Goal: Obtain resource: Obtain resource

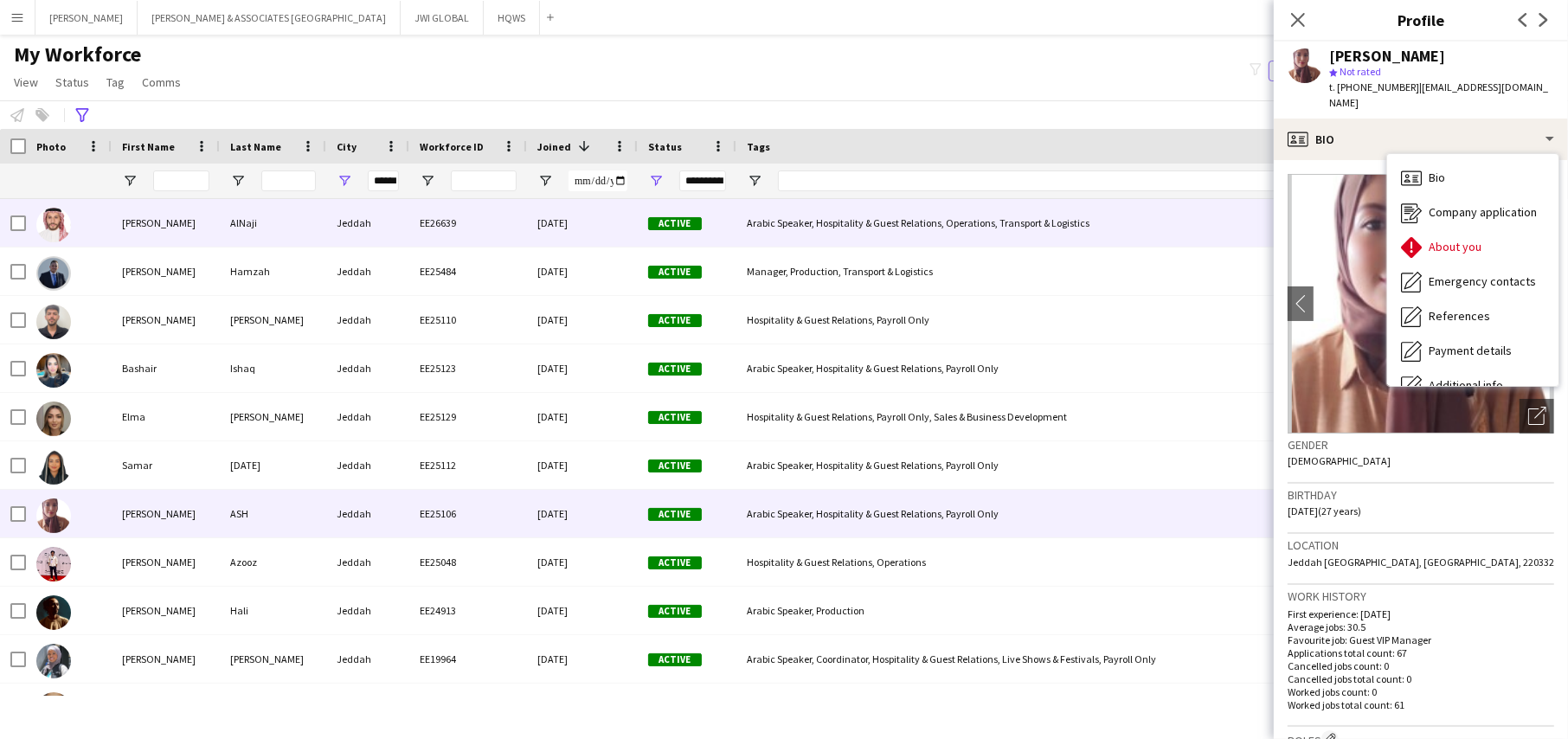
click at [552, 215] on div "[DATE]" at bounding box center [582, 223] width 111 height 48
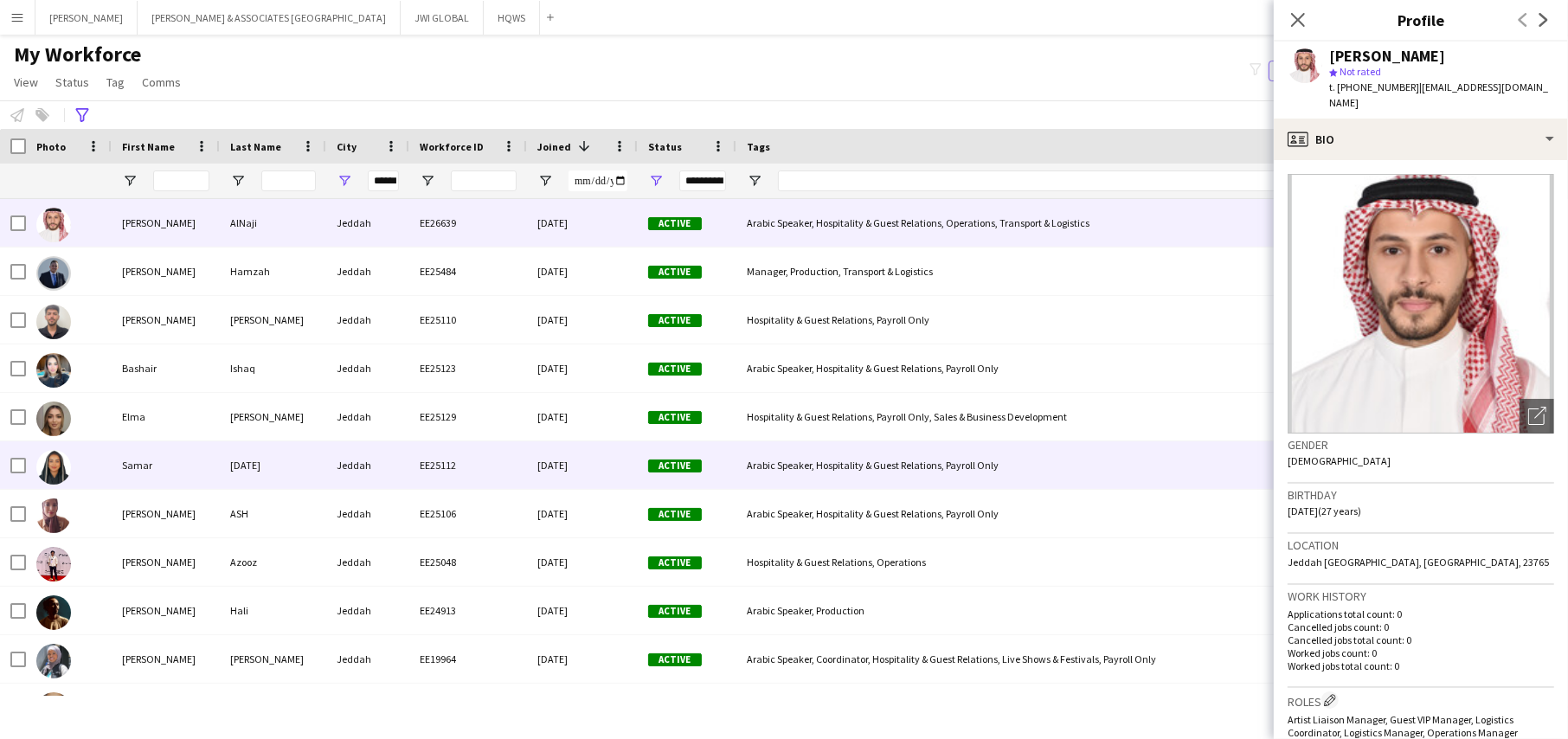
click at [188, 474] on div "Samar" at bounding box center [165, 465] width 108 height 48
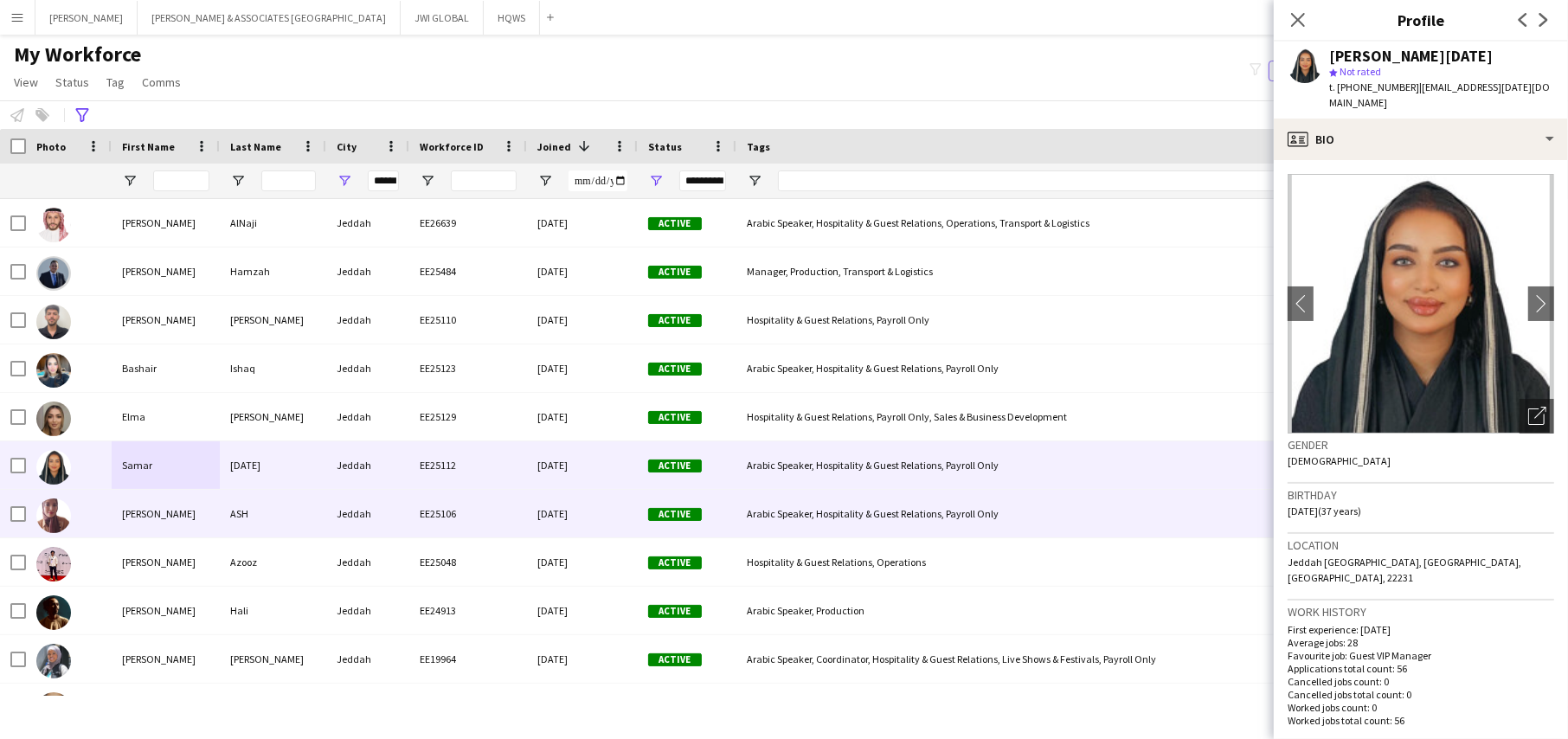
click at [270, 517] on div "ASH" at bounding box center [272, 513] width 106 height 48
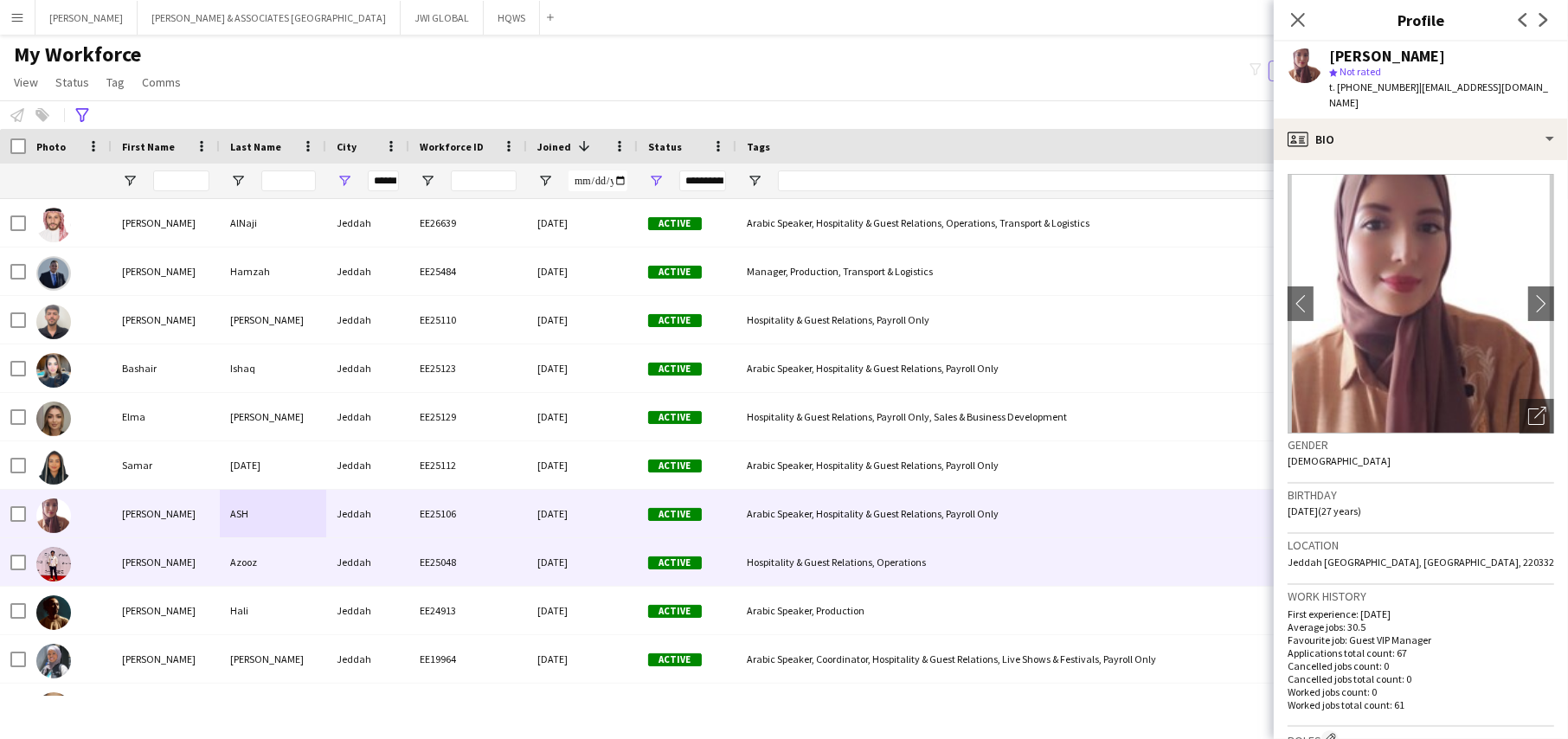
click at [386, 567] on div "Jeddah" at bounding box center [367, 562] width 83 height 48
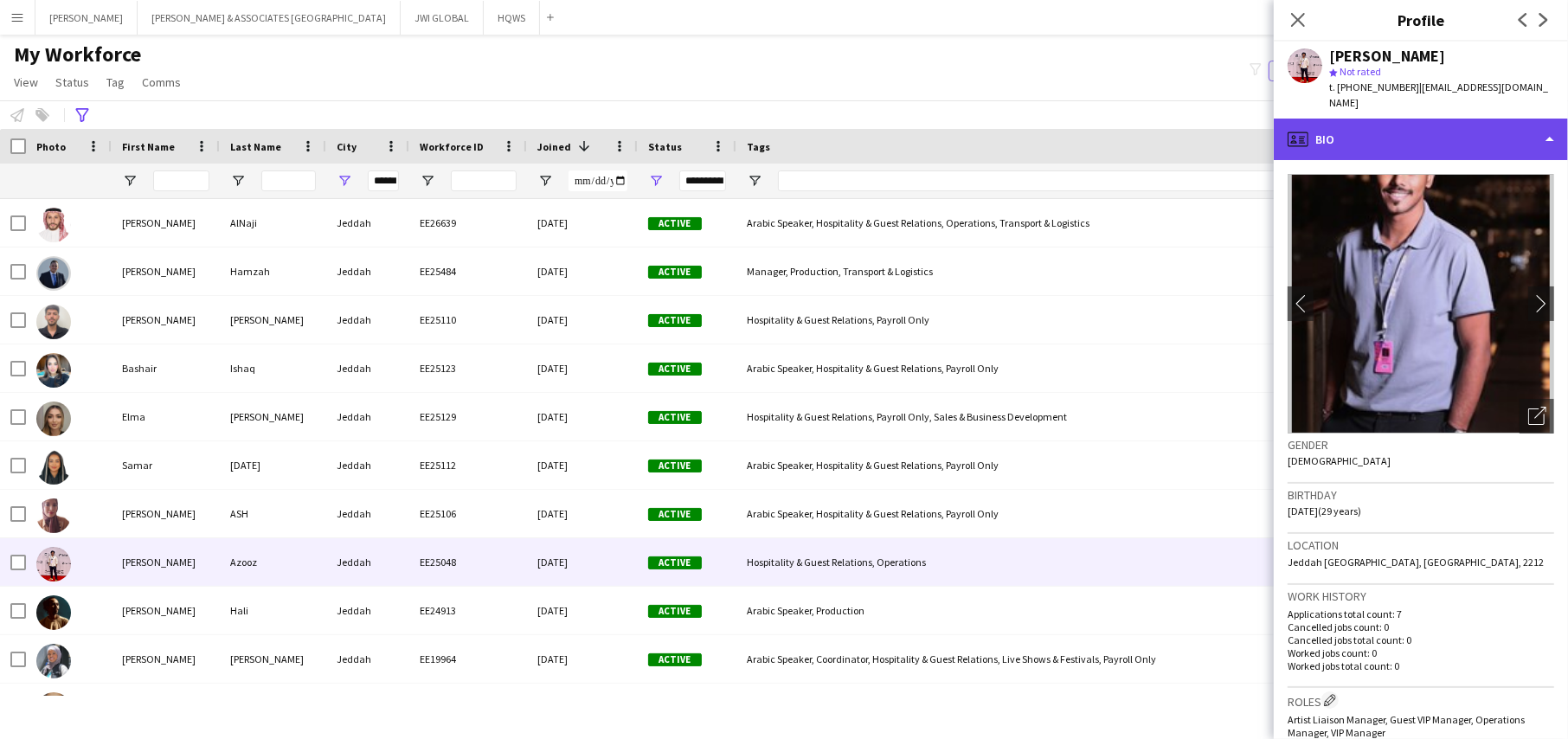
click at [1362, 143] on div "profile Bio" at bounding box center [1420, 140] width 294 height 42
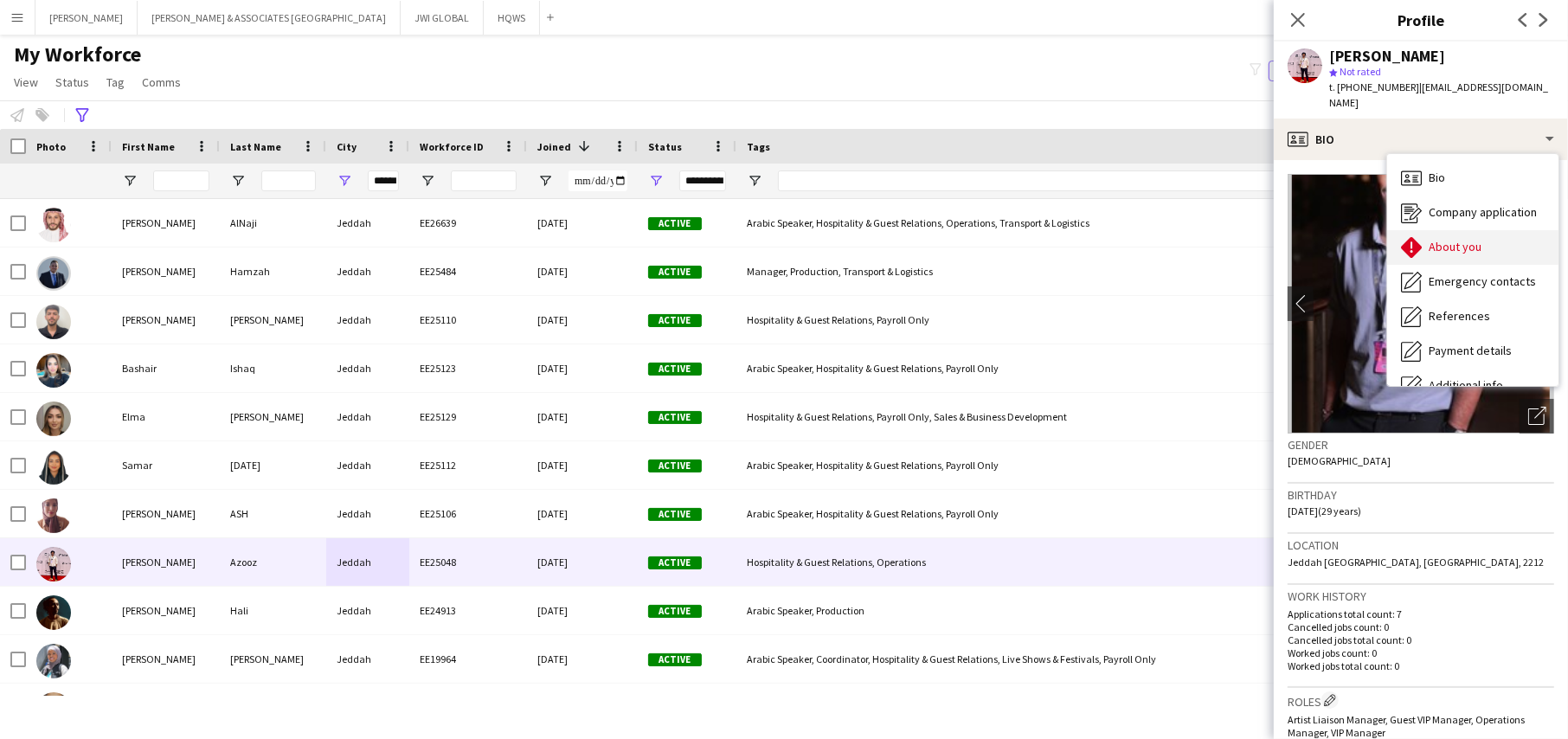
click at [1428, 239] on span "About you" at bounding box center [1454, 247] width 52 height 16
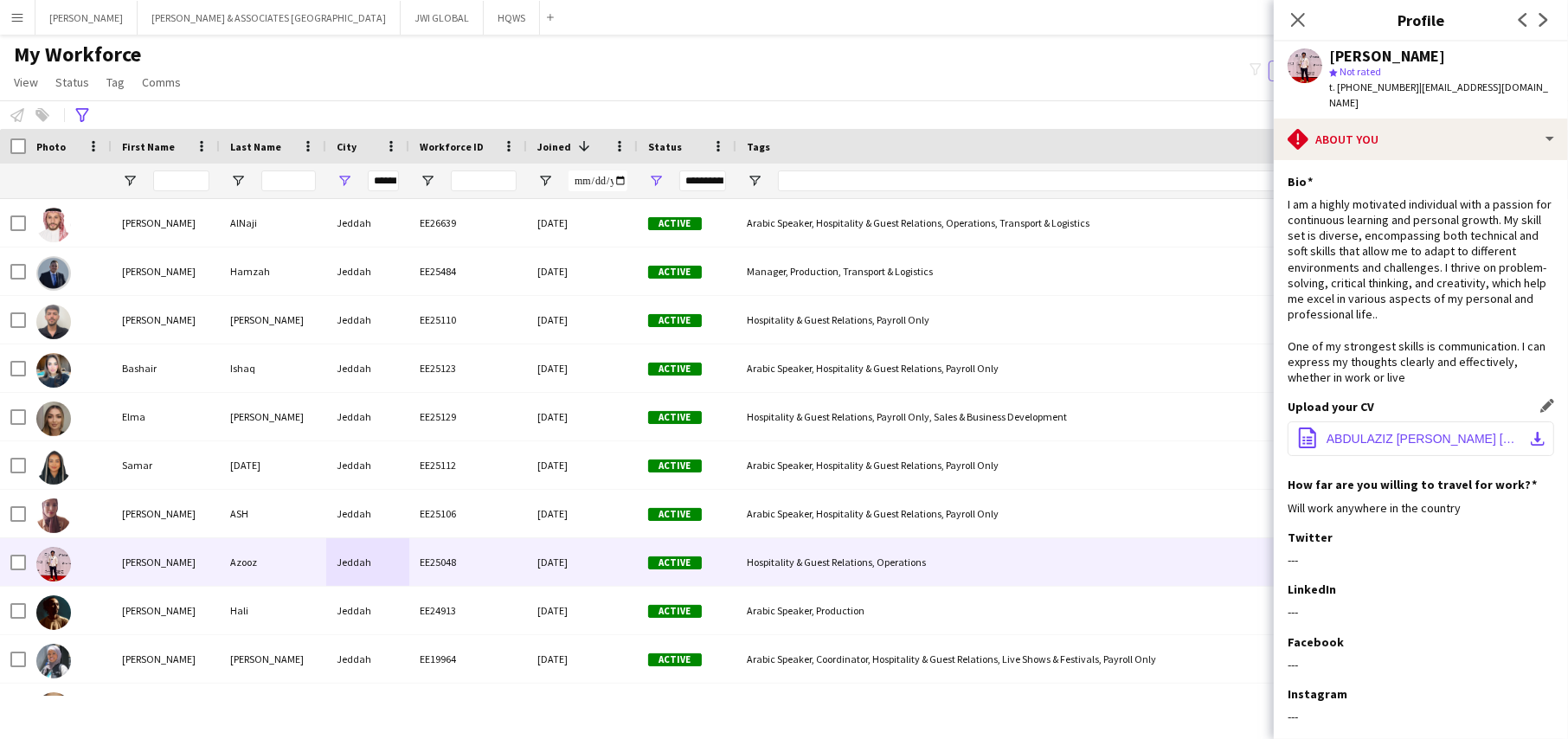
click at [1377, 437] on span "ABDULAZIZ [PERSON_NAME] [PERSON_NAME] ([DOMAIN_NAME]).pdf" at bounding box center [1423, 439] width 195 height 14
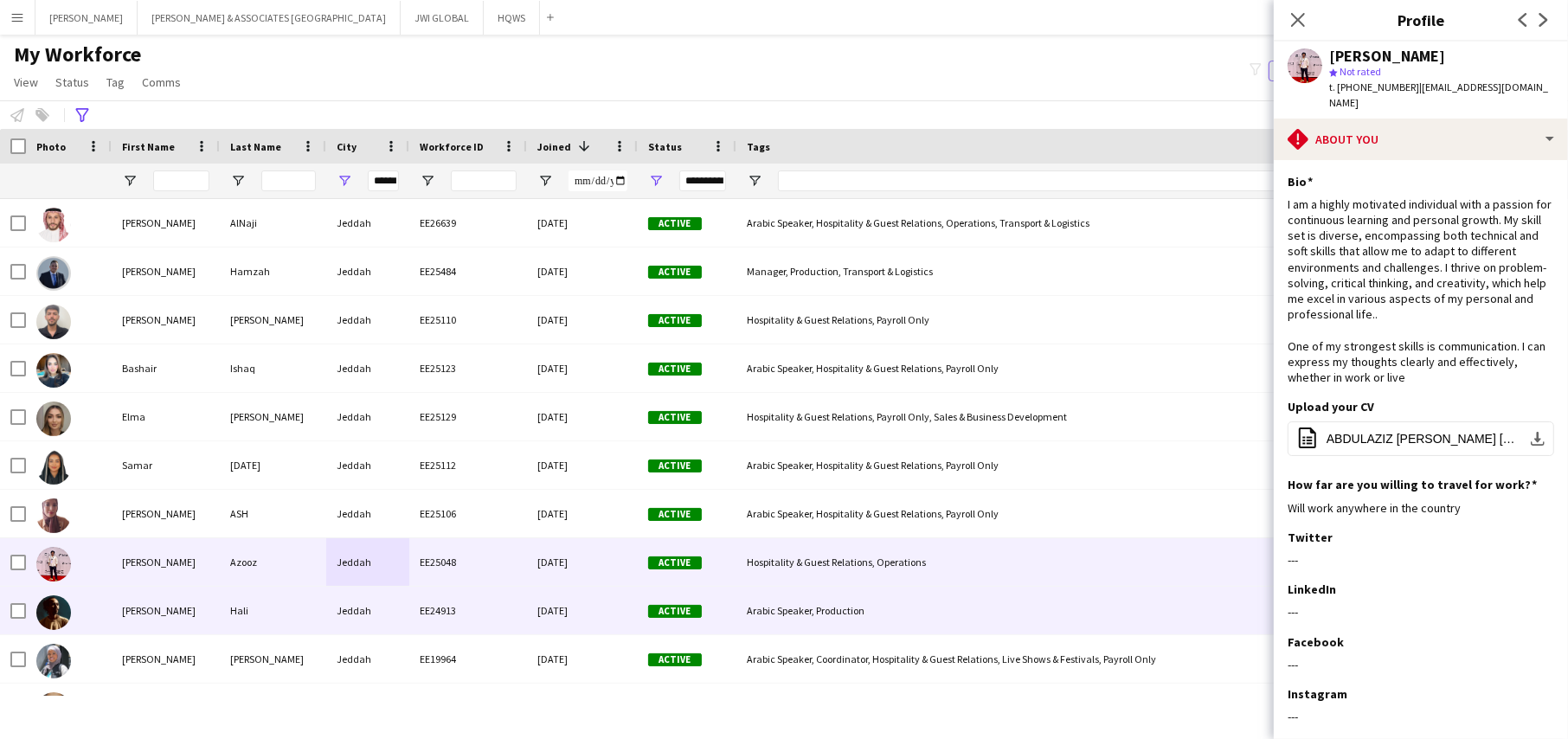
click at [472, 613] on div "EE24913" at bounding box center [468, 610] width 118 height 48
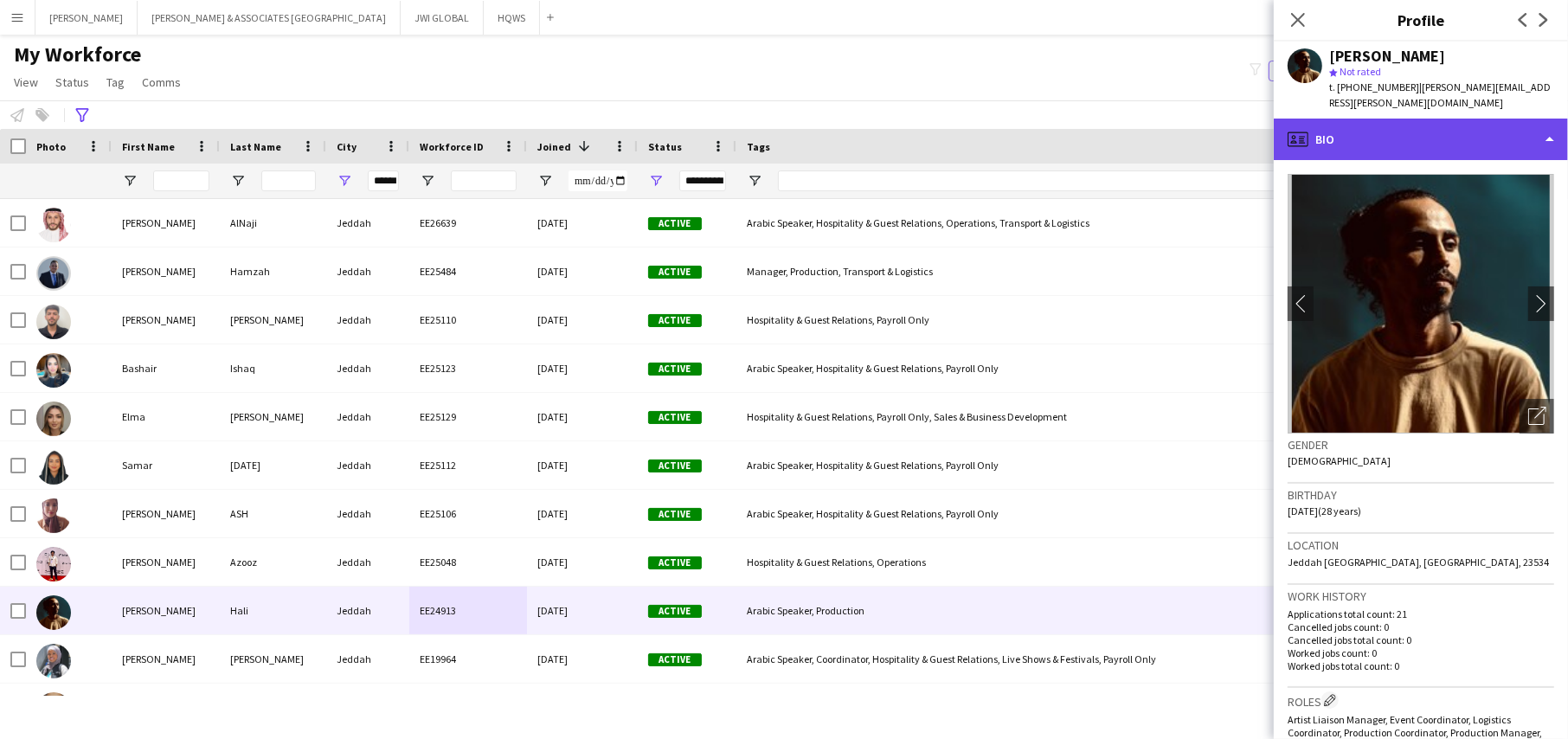
click at [1348, 122] on div "profile Bio" at bounding box center [1420, 140] width 294 height 42
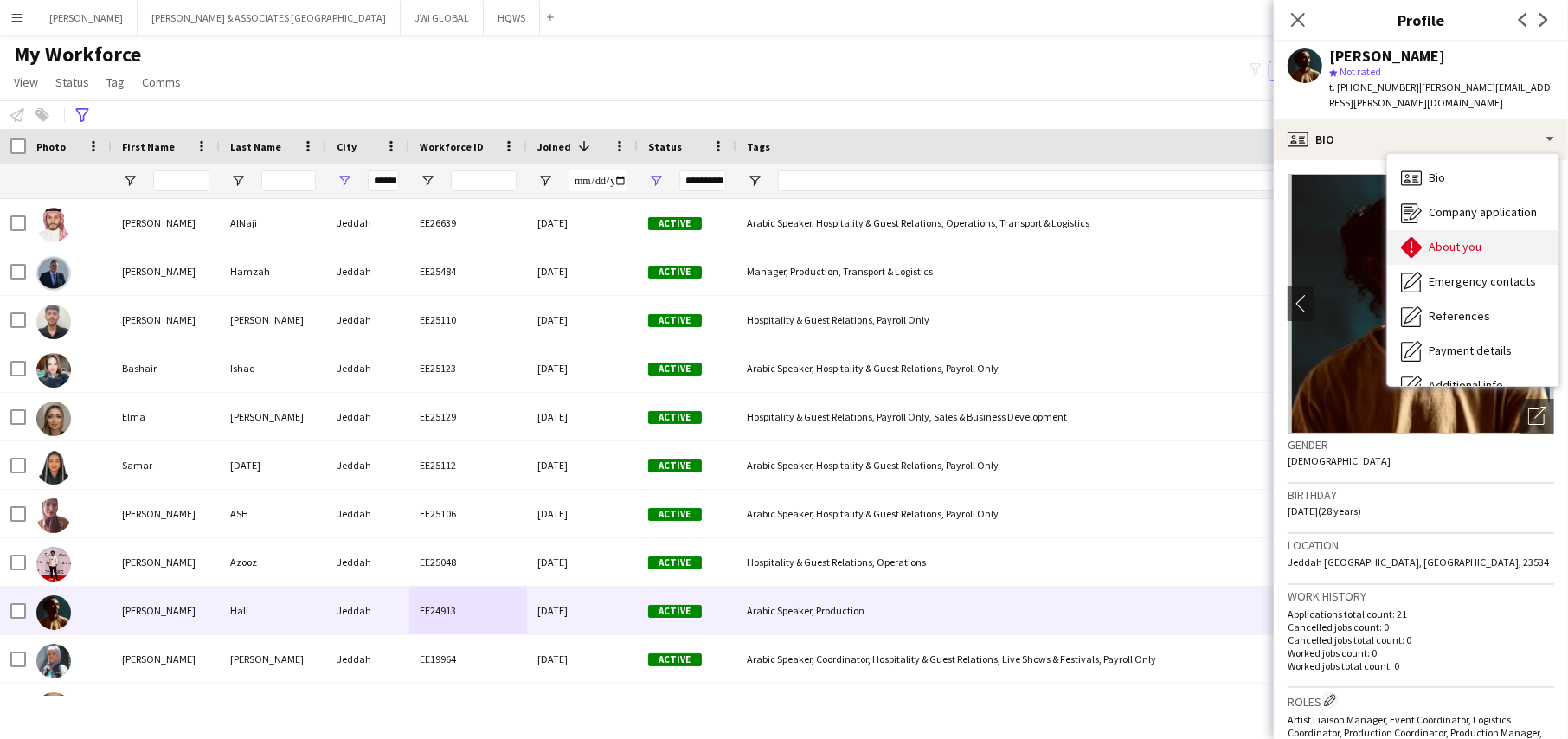
click at [1422, 230] on div "About you About you" at bounding box center [1472, 247] width 171 height 35
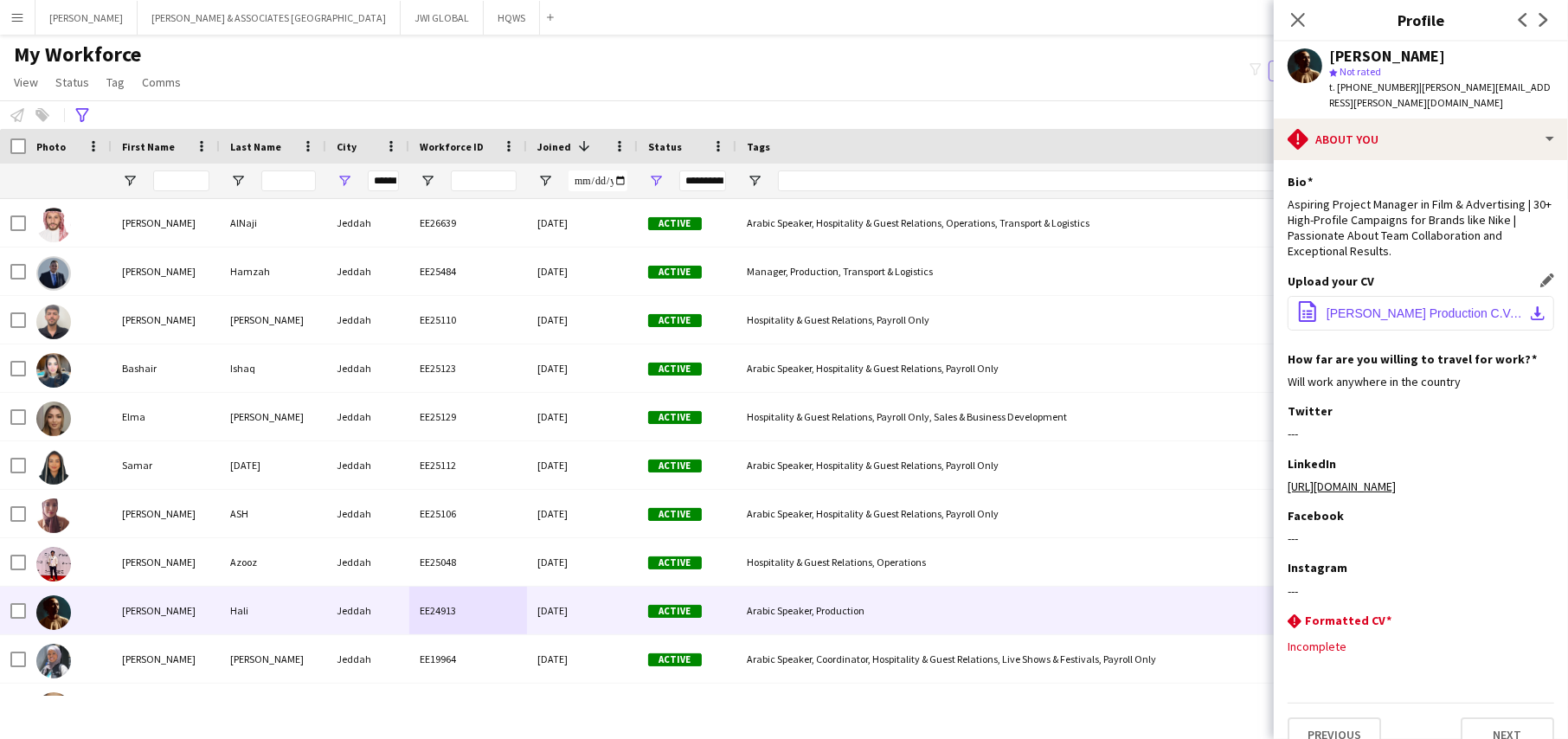
click at [1418, 306] on span "[PERSON_NAME] Production C.V.pdf" at bounding box center [1423, 313] width 195 height 14
click at [1348, 306] on span "[PERSON_NAME] Production C.V.pdf" at bounding box center [1423, 313] width 195 height 14
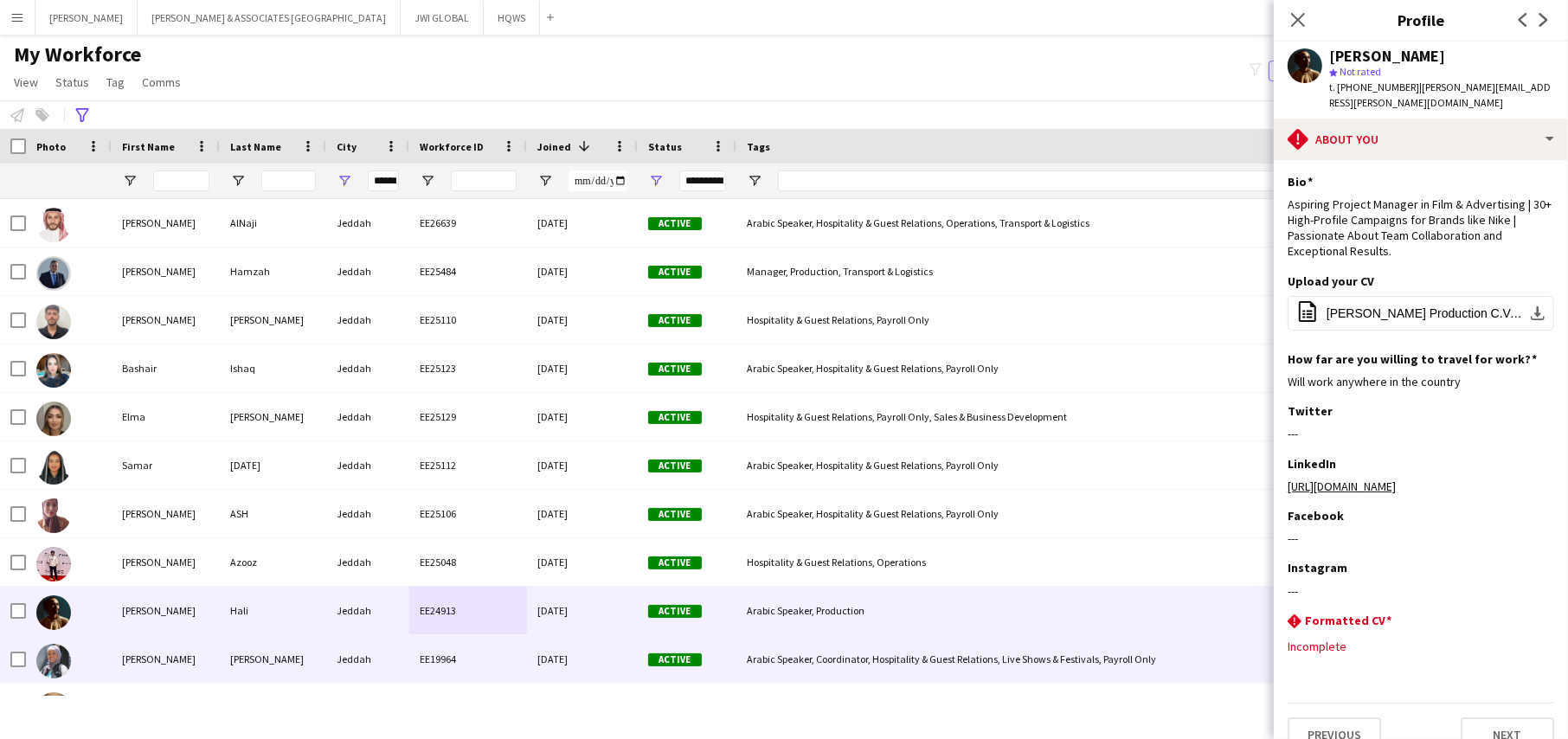
click at [178, 656] on div "[PERSON_NAME]" at bounding box center [165, 659] width 108 height 48
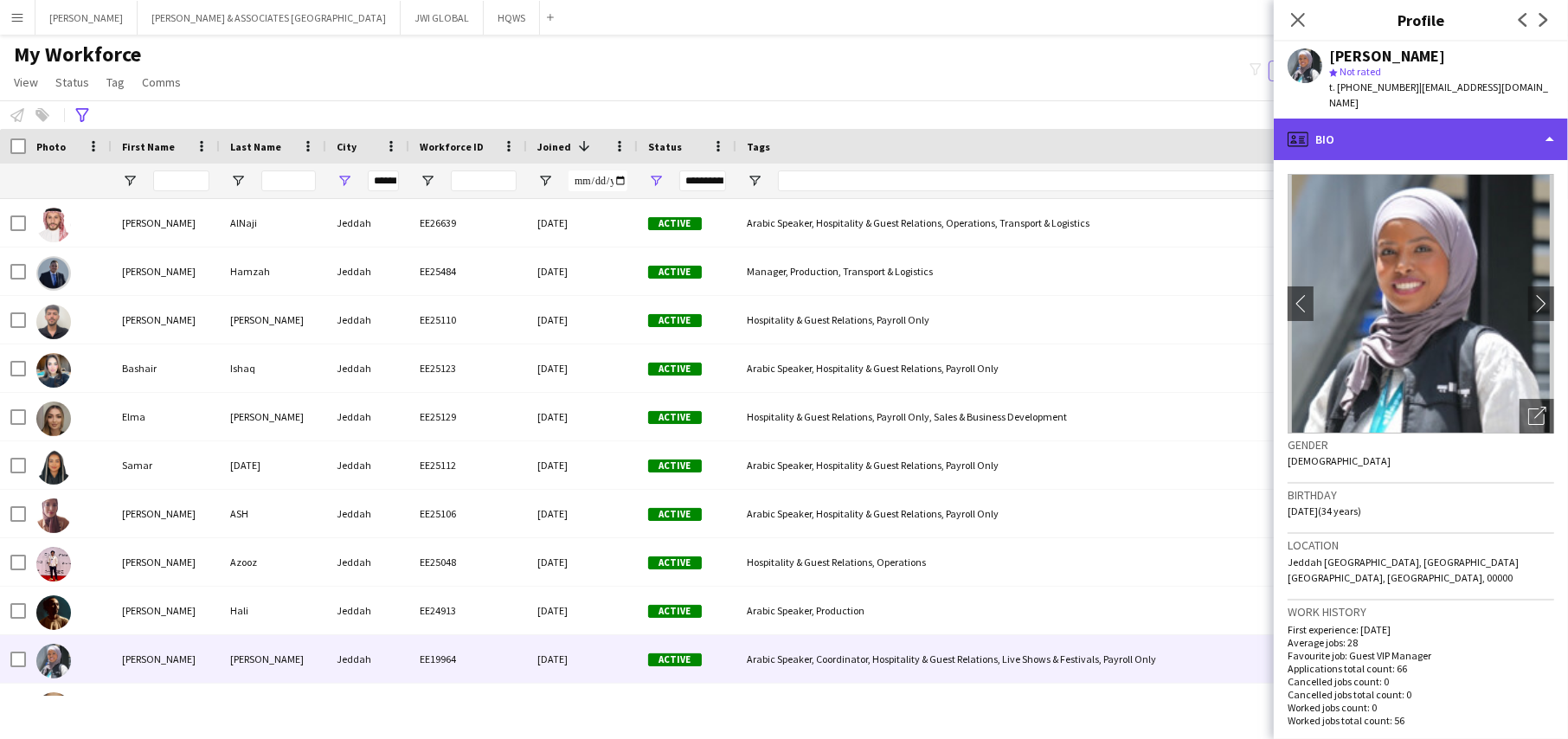
click at [1462, 120] on div "profile Bio" at bounding box center [1420, 140] width 294 height 42
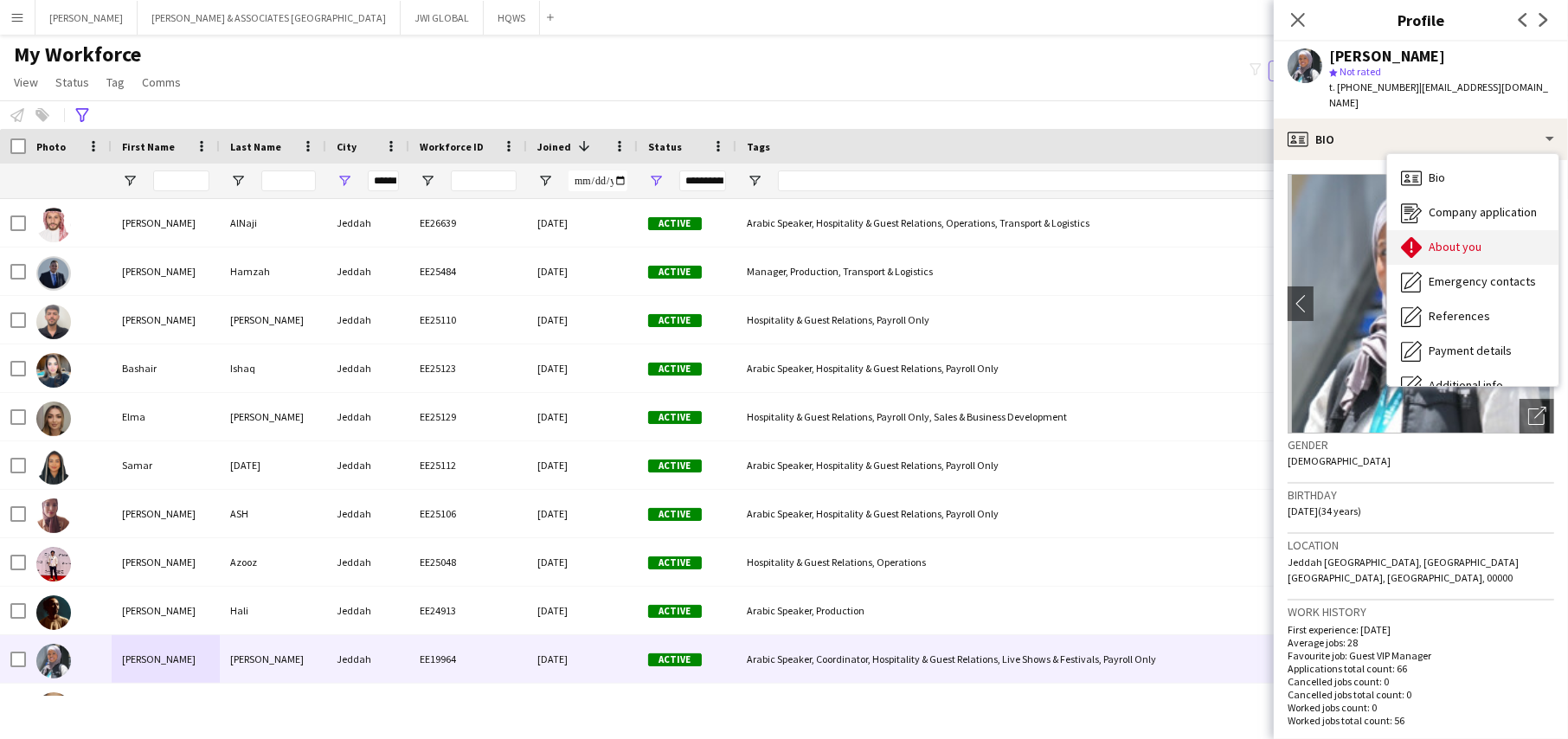
click at [1456, 239] on span "About you" at bounding box center [1454, 247] width 52 height 16
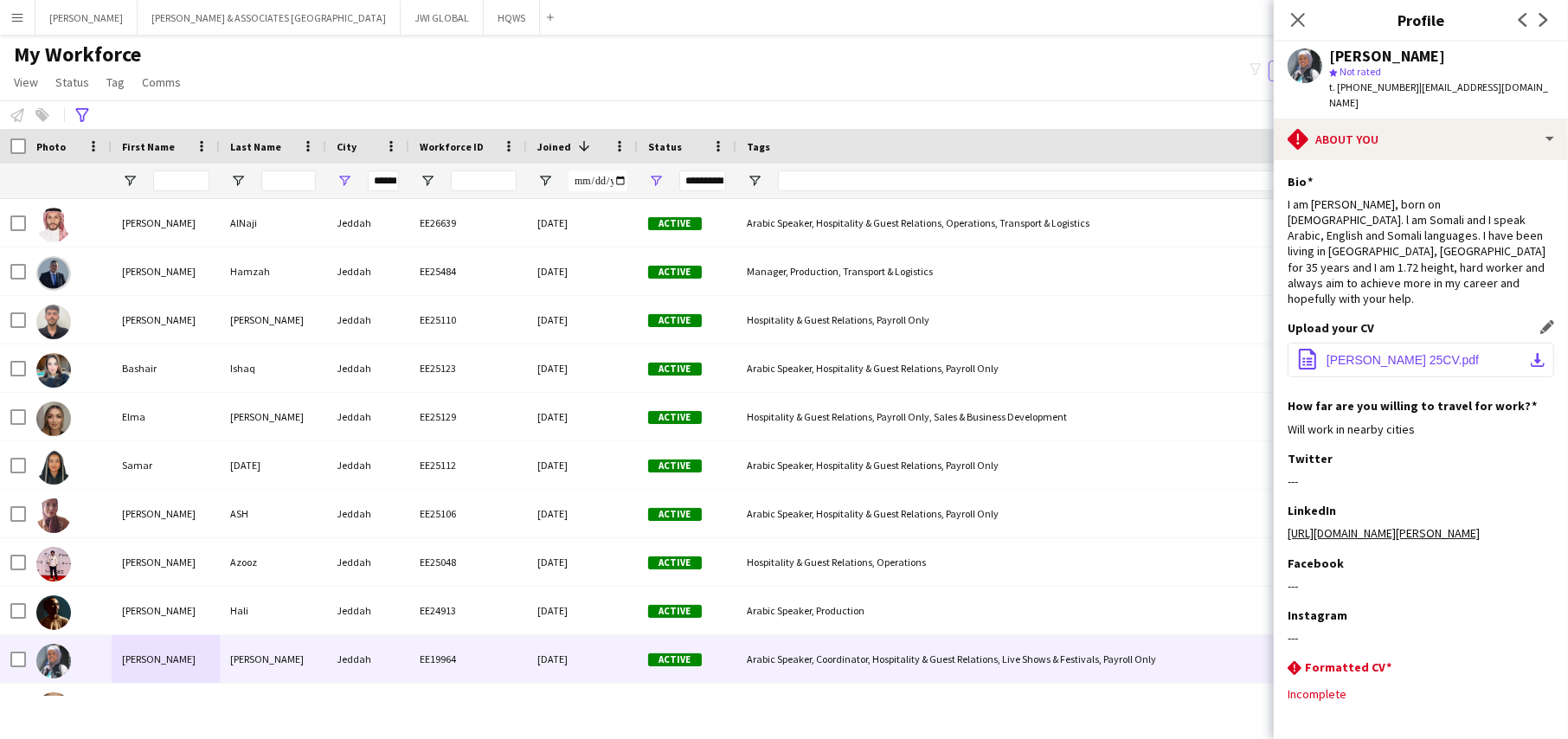
click at [1414, 353] on span "[PERSON_NAME] 25CV.pdf" at bounding box center [1403, 360] width 153 height 14
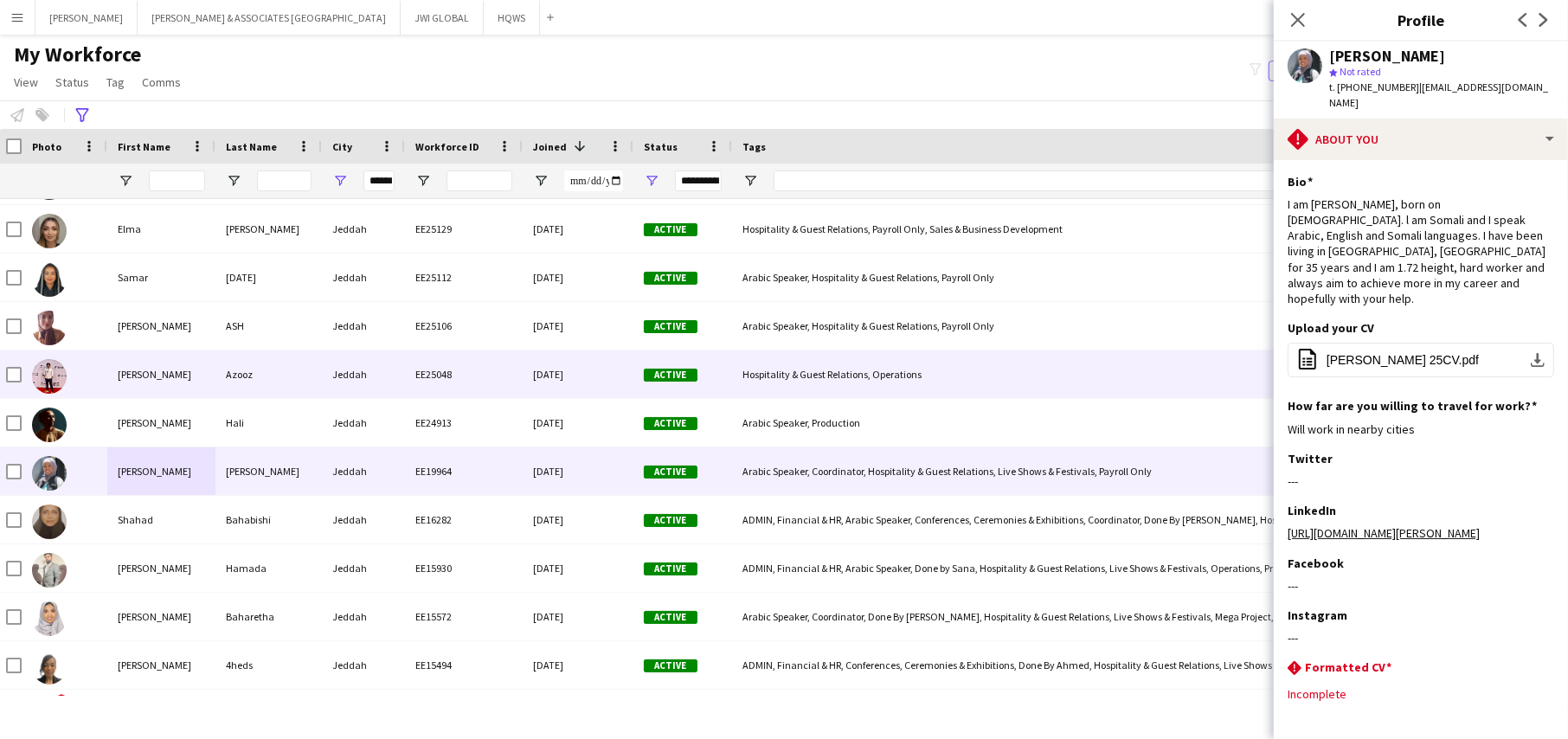
scroll to position [0, 8]
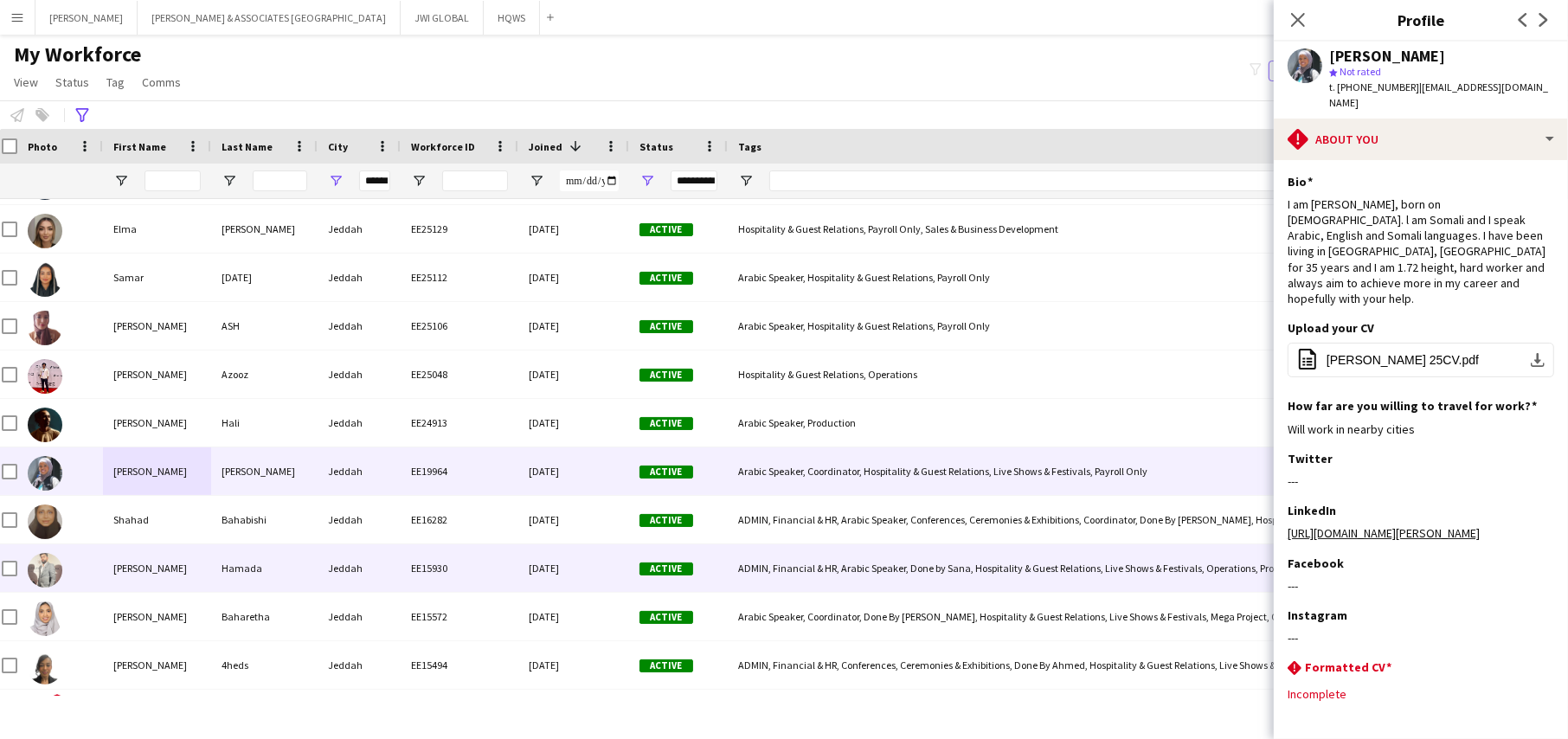
click at [189, 565] on div "[PERSON_NAME]" at bounding box center [157, 568] width 108 height 48
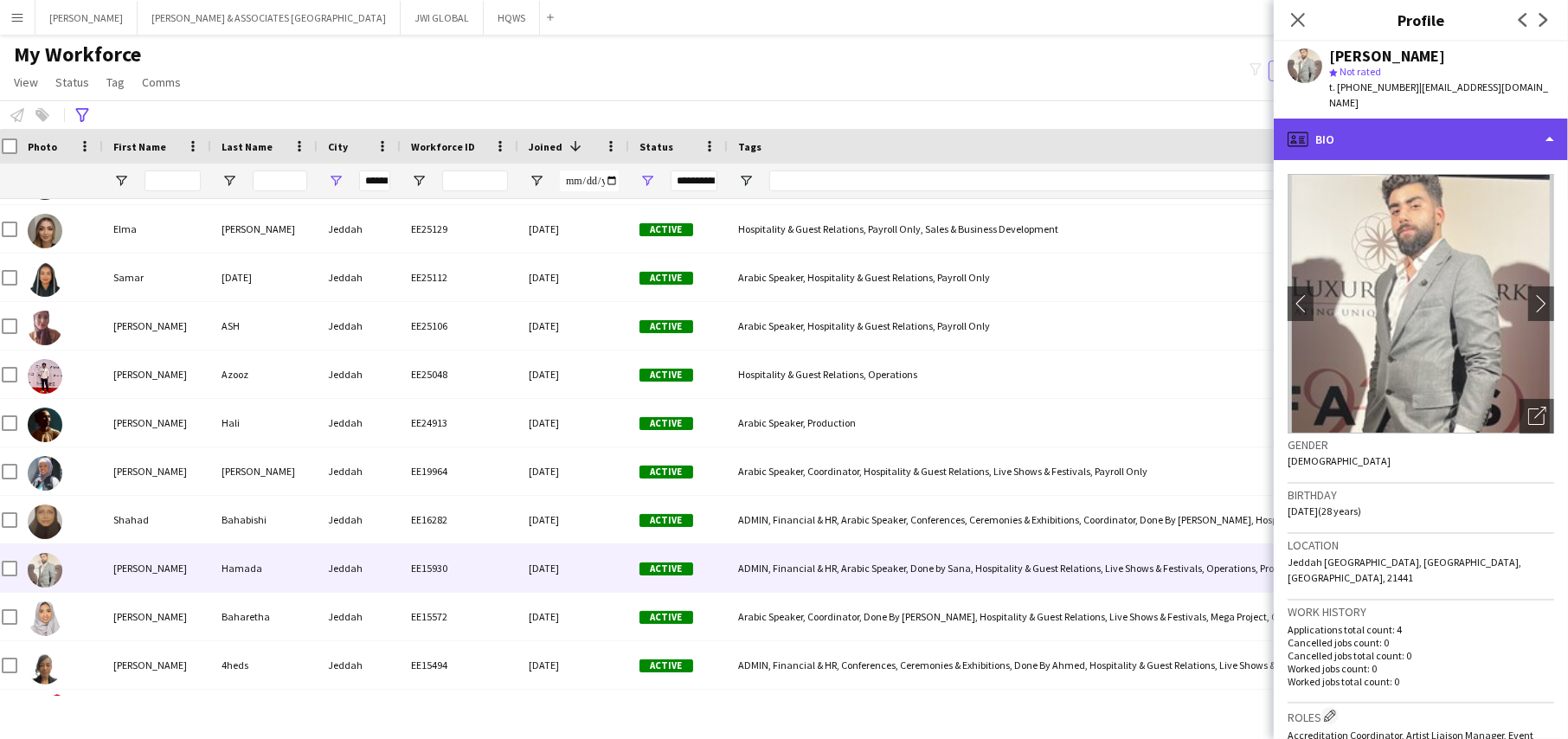
click at [1365, 135] on div "profile Bio" at bounding box center [1420, 140] width 294 height 42
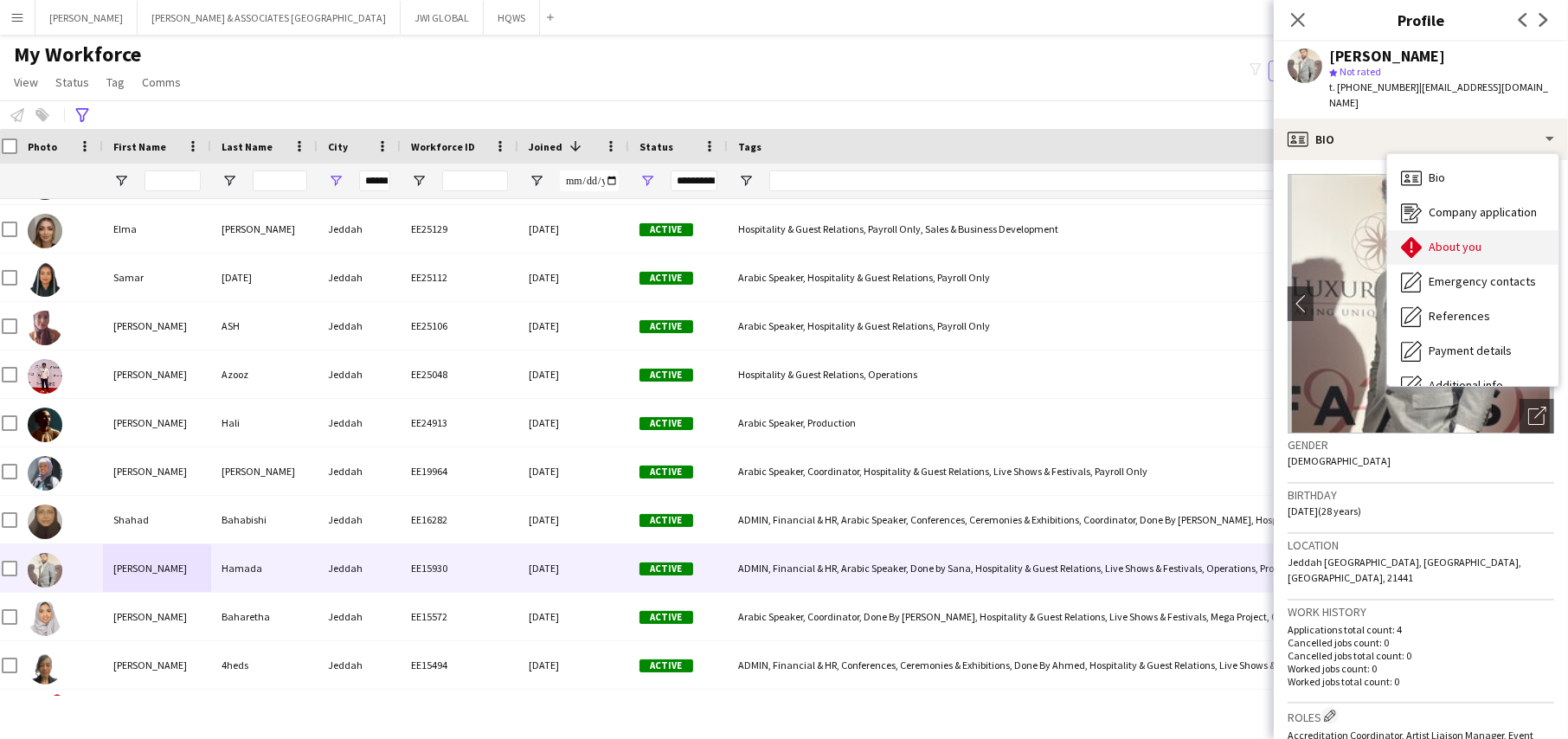
click at [1449, 242] on span "About you" at bounding box center [1454, 247] width 52 height 16
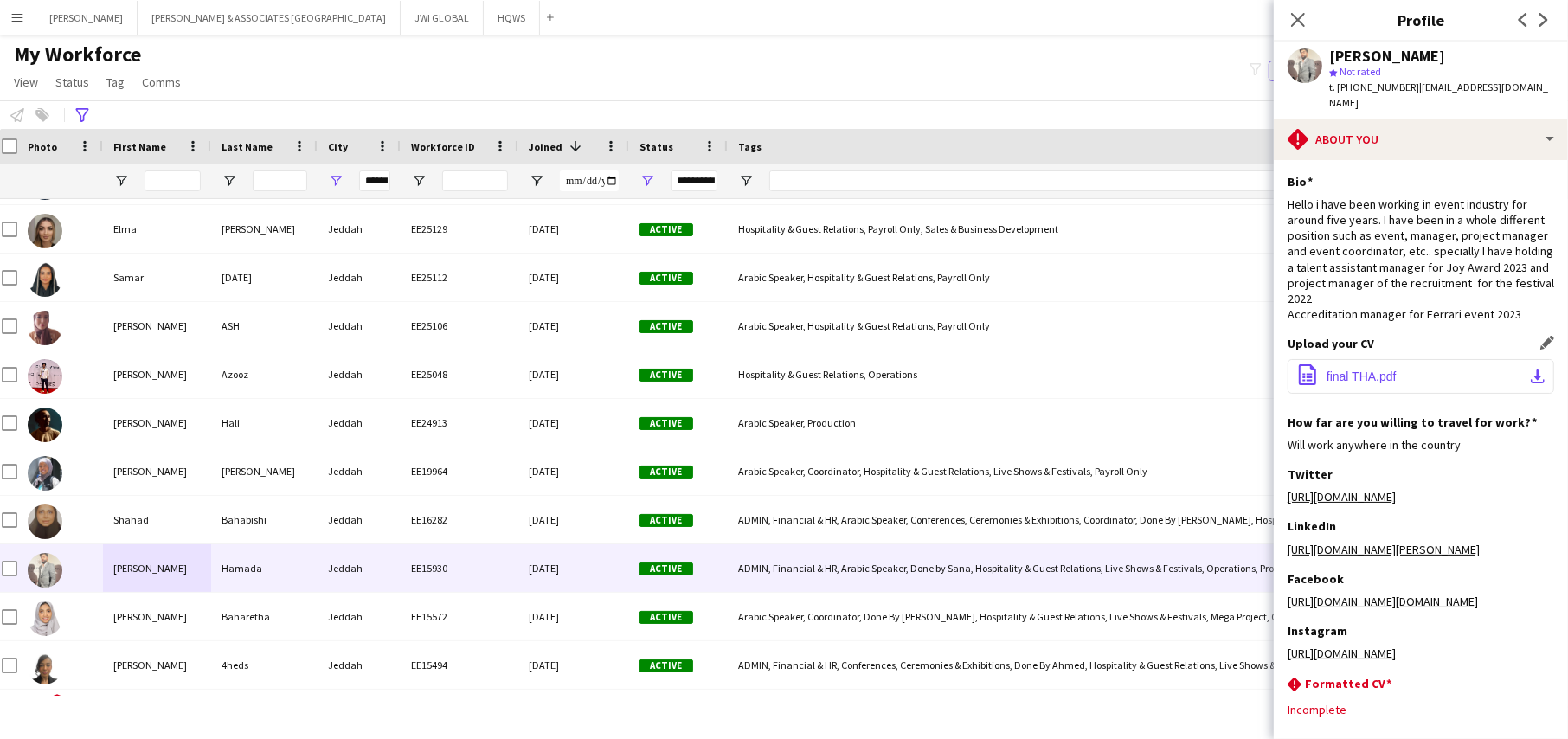
click at [1415, 388] on button "office-file-sheet final THA.pdf download-bottom" at bounding box center [1420, 375] width 266 height 35
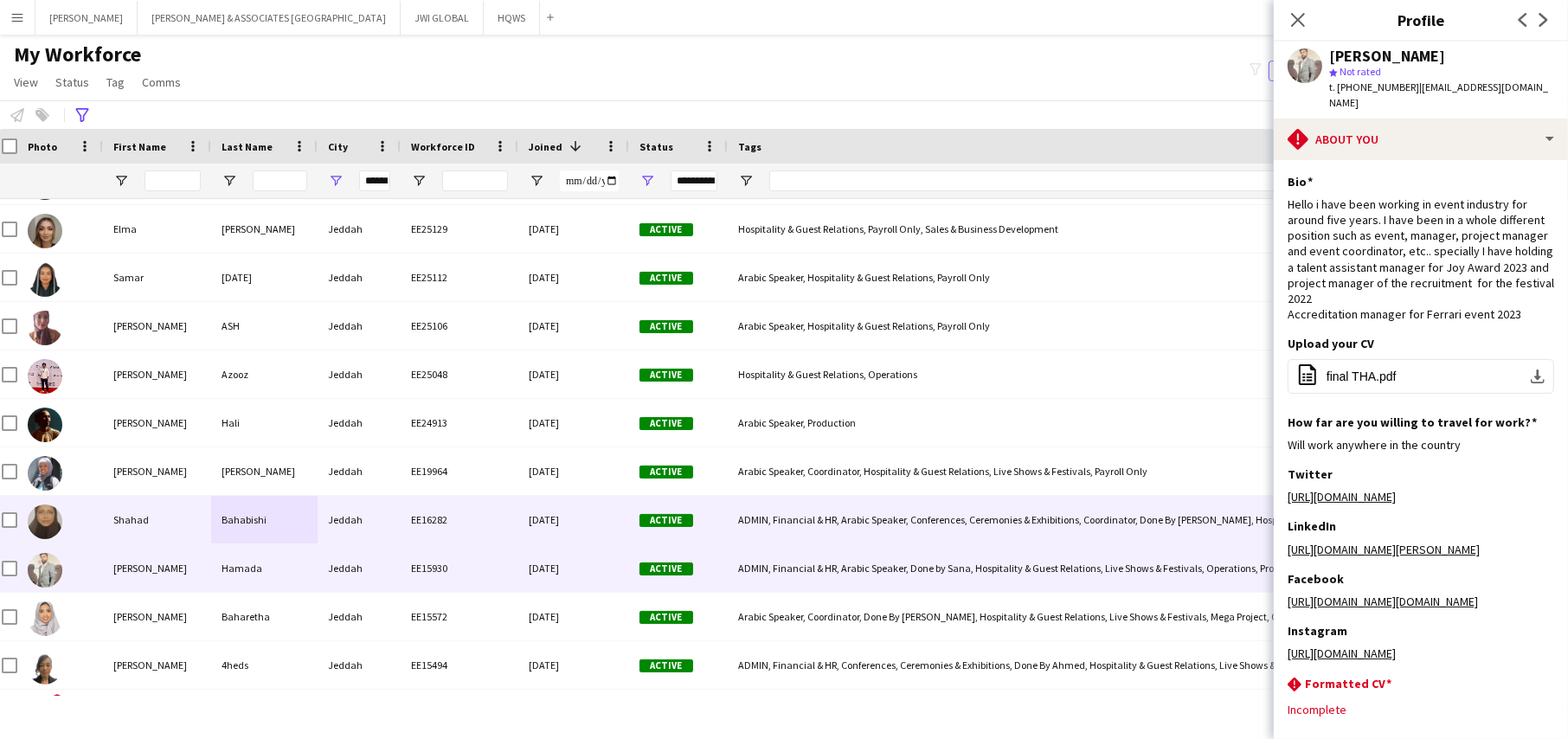
click at [230, 519] on div "Bahabishi" at bounding box center [263, 520] width 106 height 48
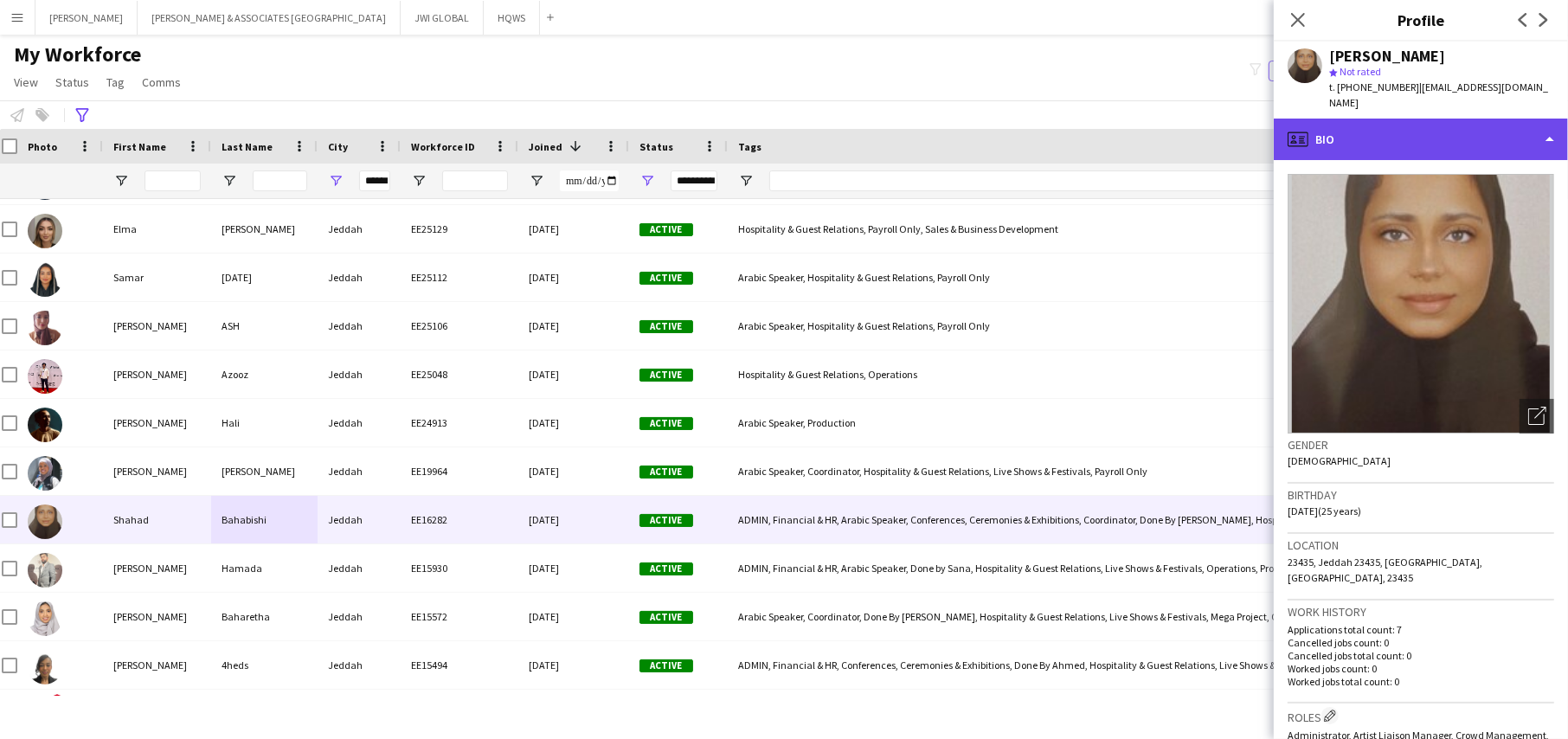
click at [1397, 131] on div "profile Bio" at bounding box center [1420, 140] width 294 height 42
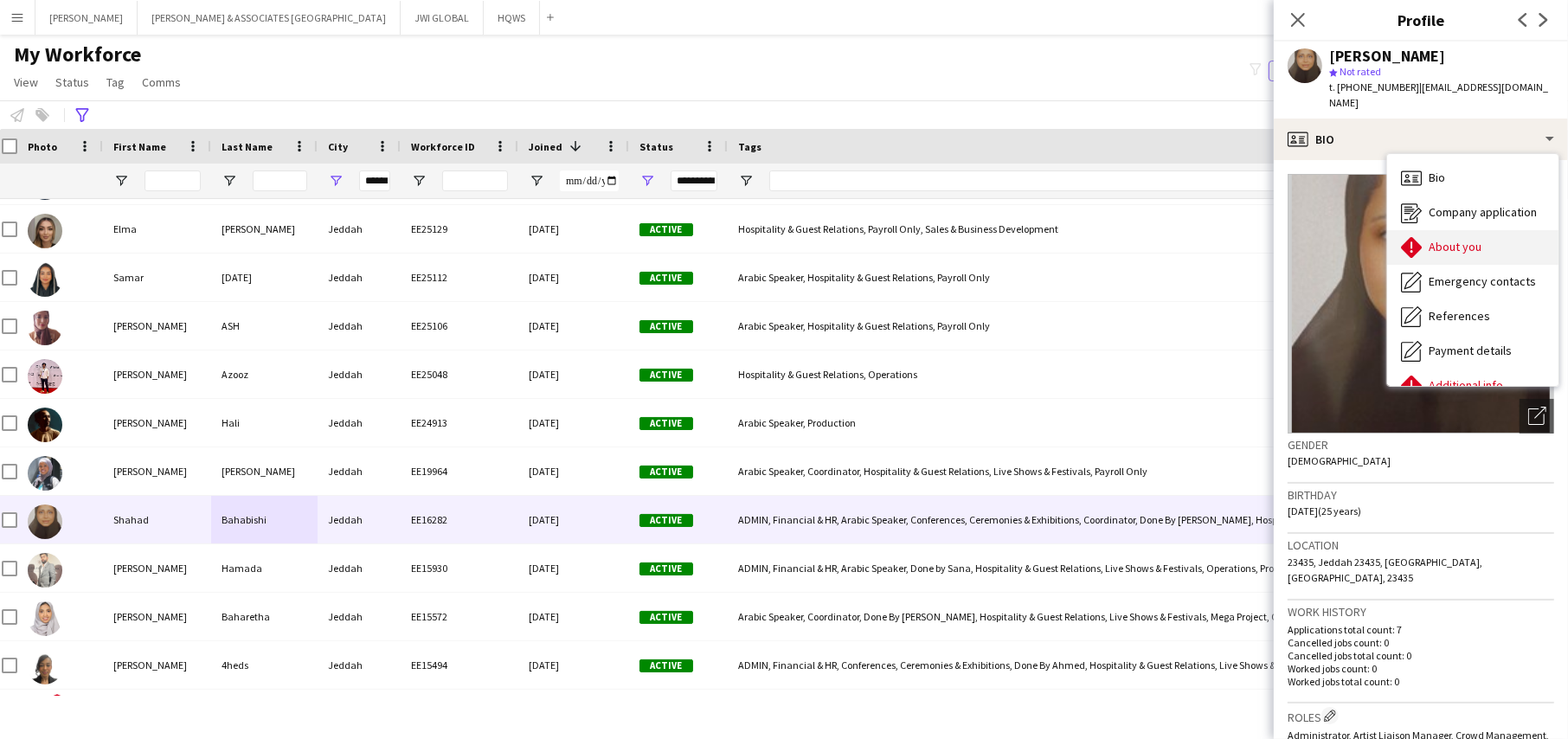
click at [1441, 243] on div "About you About you" at bounding box center [1472, 247] width 171 height 35
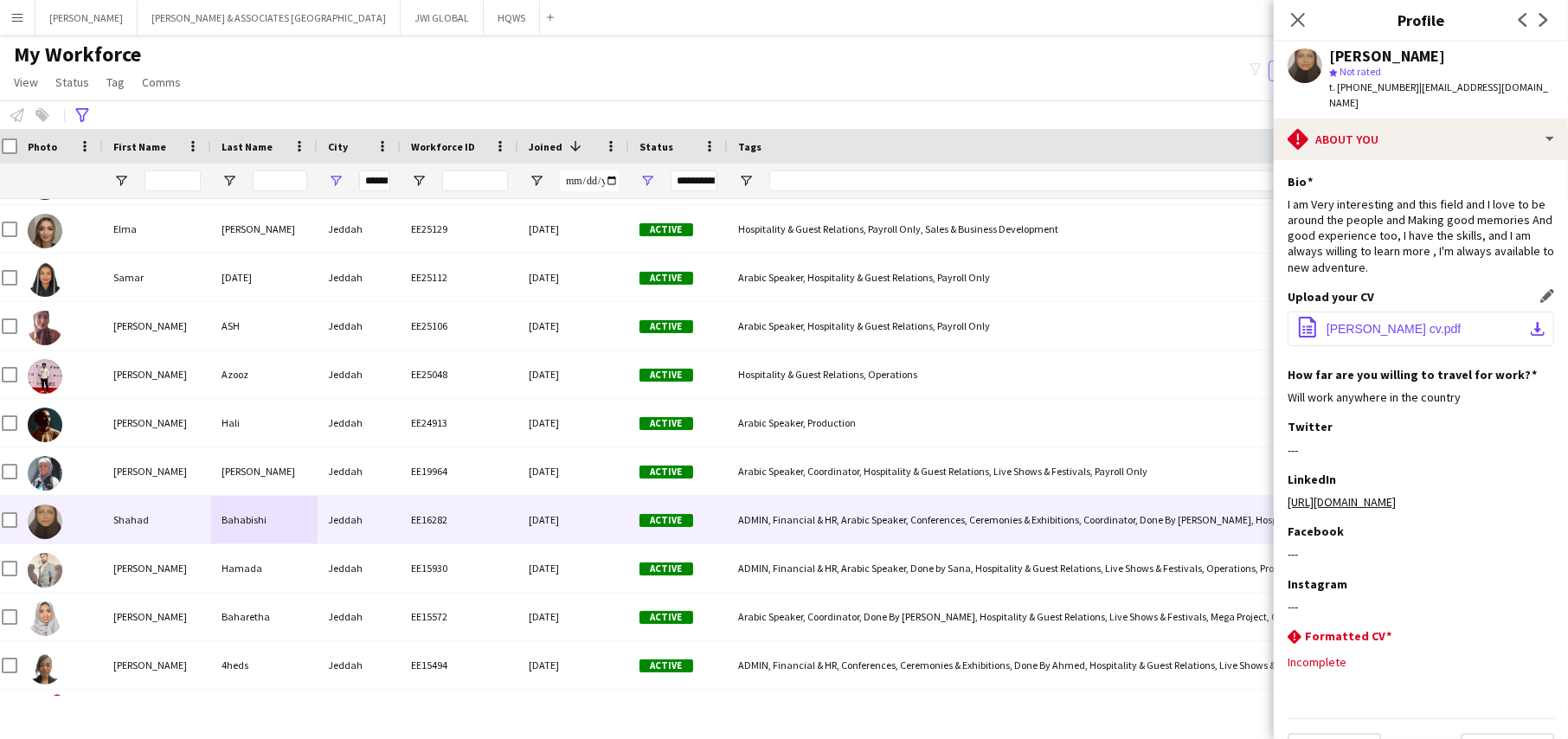
click at [1393, 322] on span "[PERSON_NAME] cv.pdf" at bounding box center [1393, 329] width 134 height 14
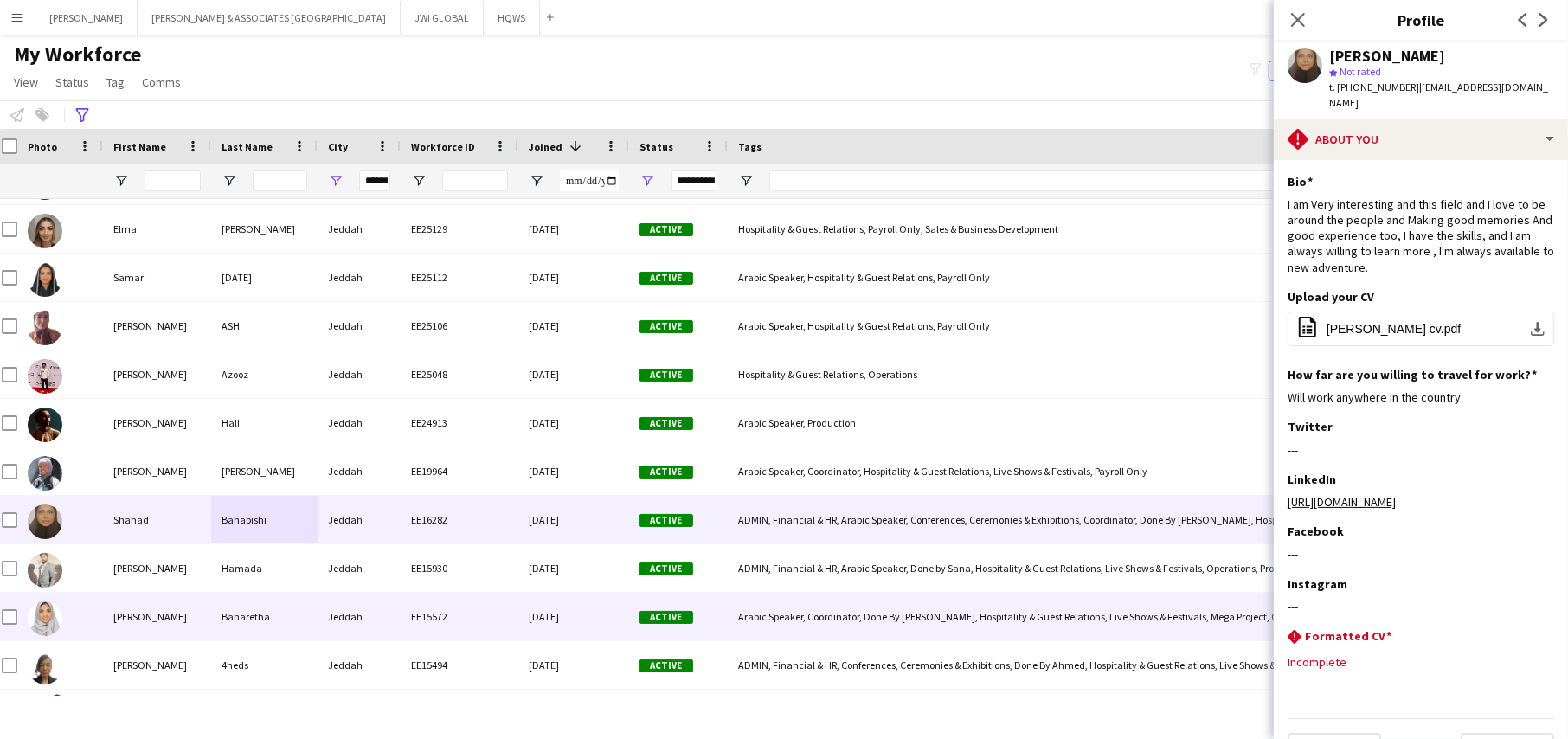
click at [336, 624] on div "Jeddah" at bounding box center [360, 616] width 83 height 48
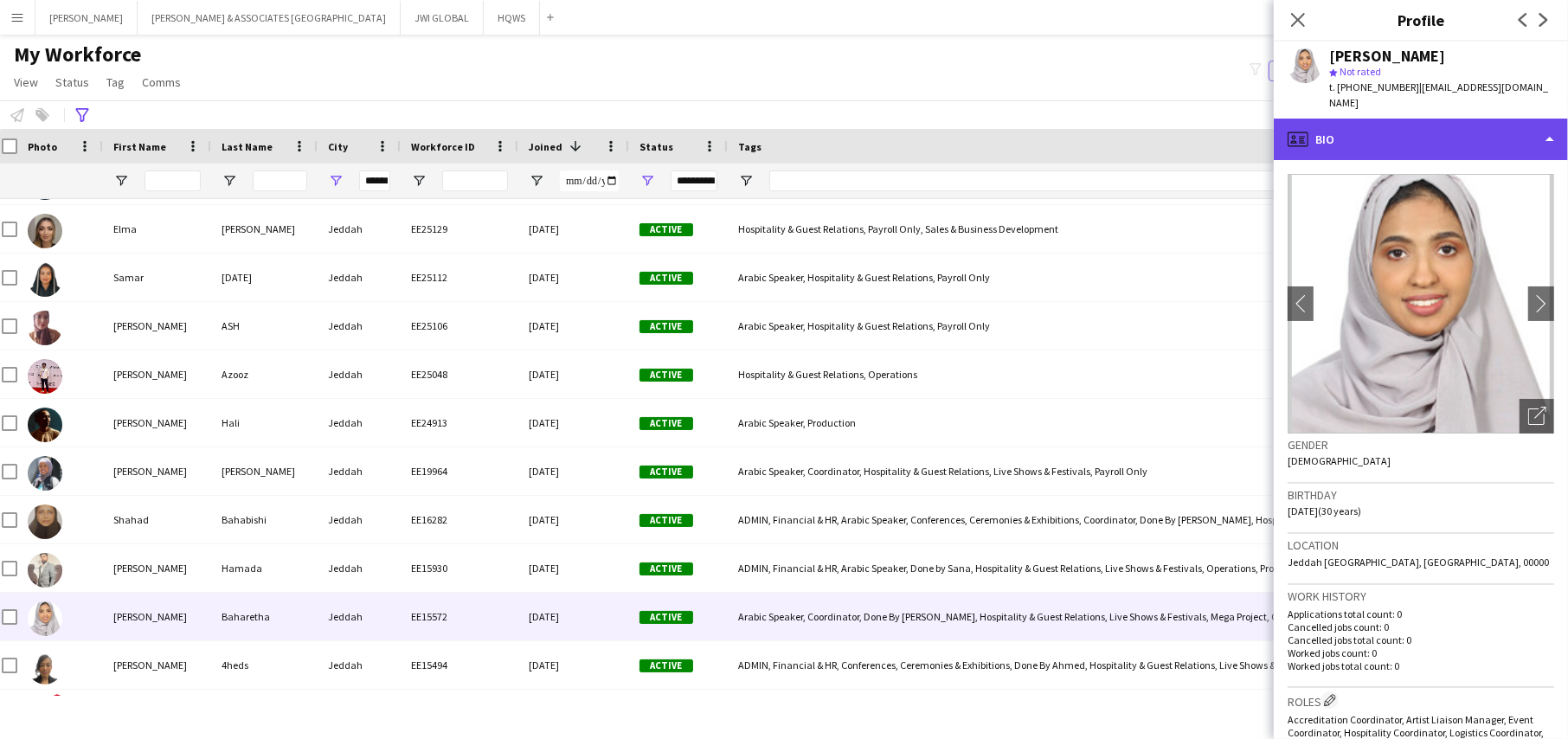
click at [1377, 126] on div "profile Bio" at bounding box center [1420, 140] width 294 height 42
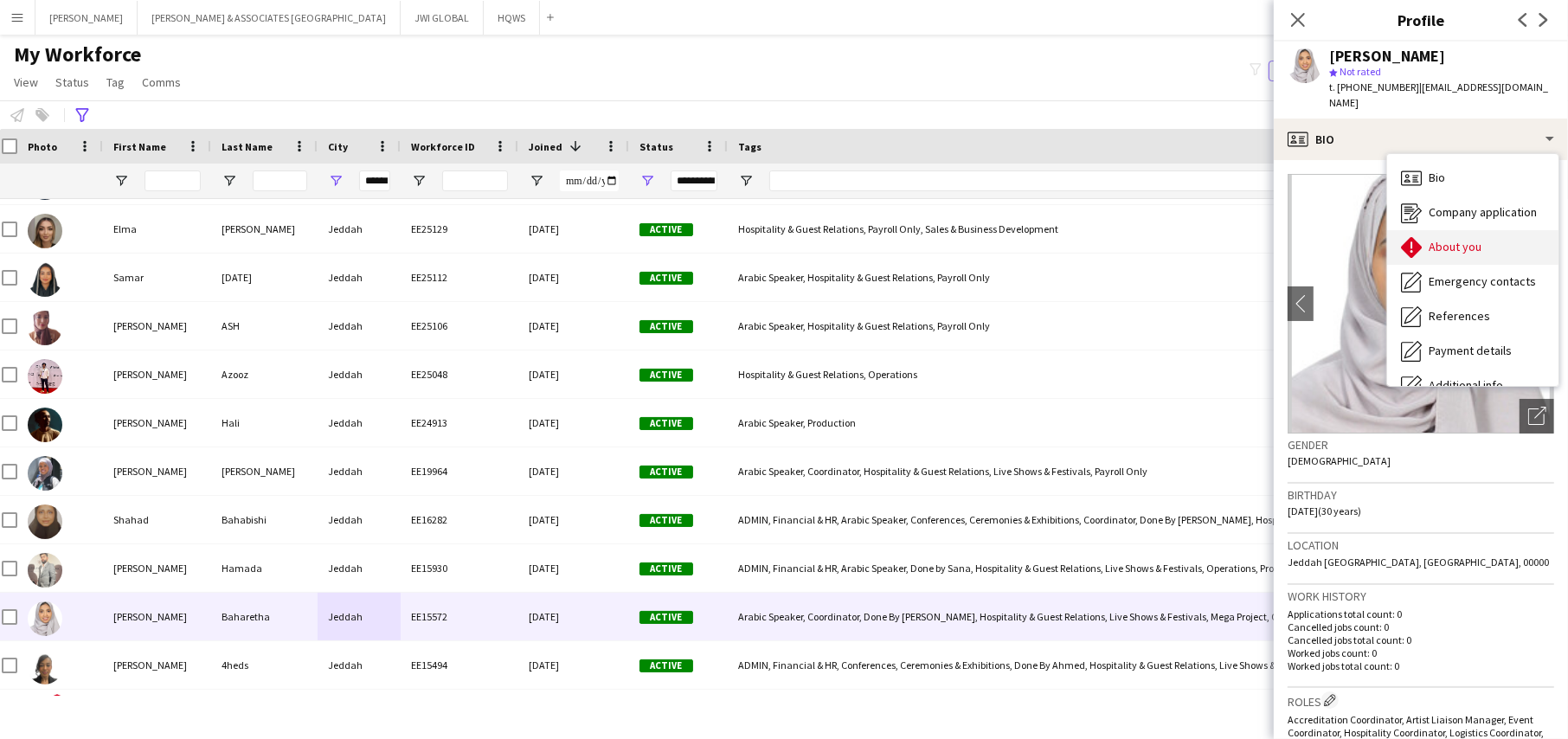
click at [1423, 230] on div "About you About you" at bounding box center [1472, 247] width 171 height 35
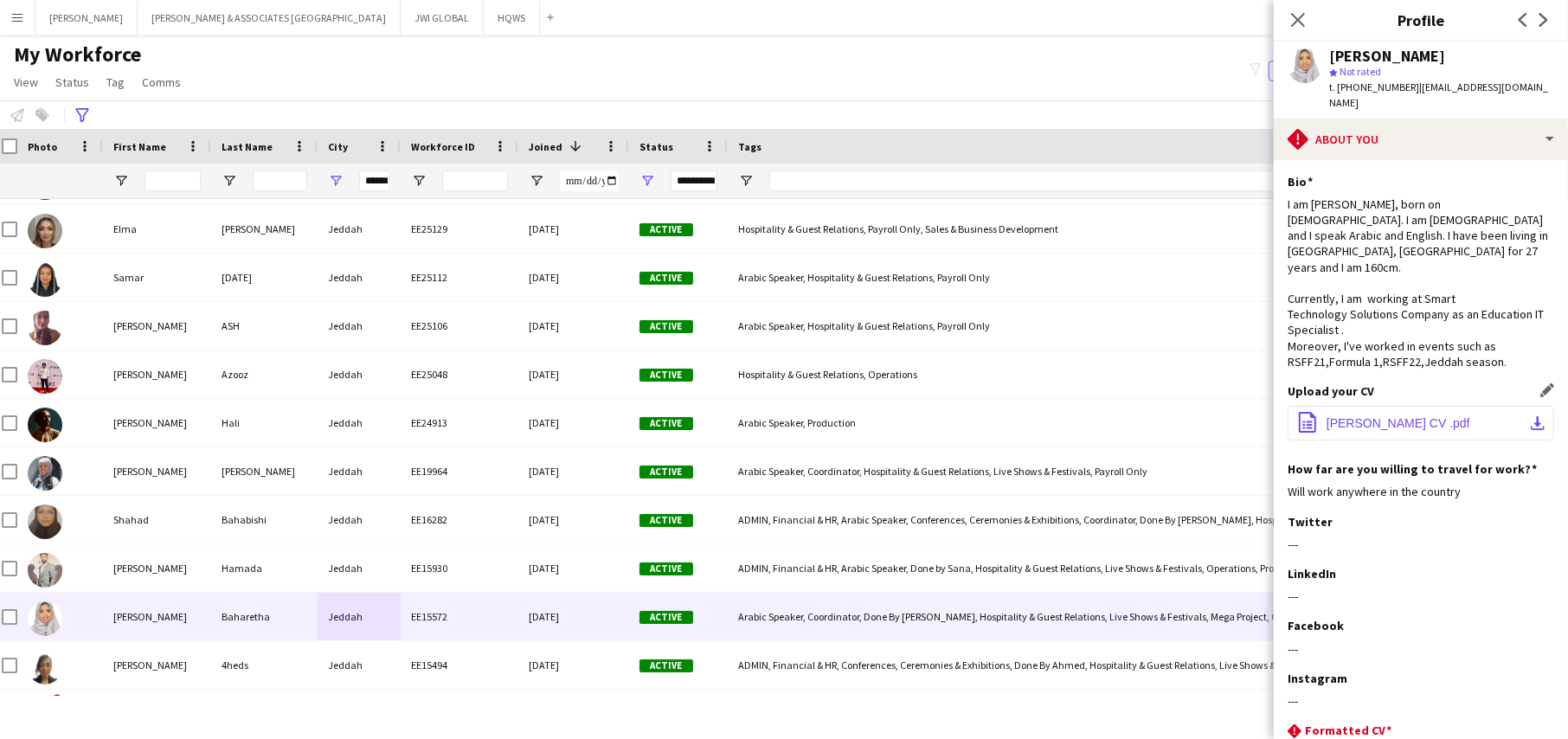
click at [1474, 406] on button "office-file-sheet [PERSON_NAME] CV .pdf download-bottom" at bounding box center [1420, 423] width 266 height 35
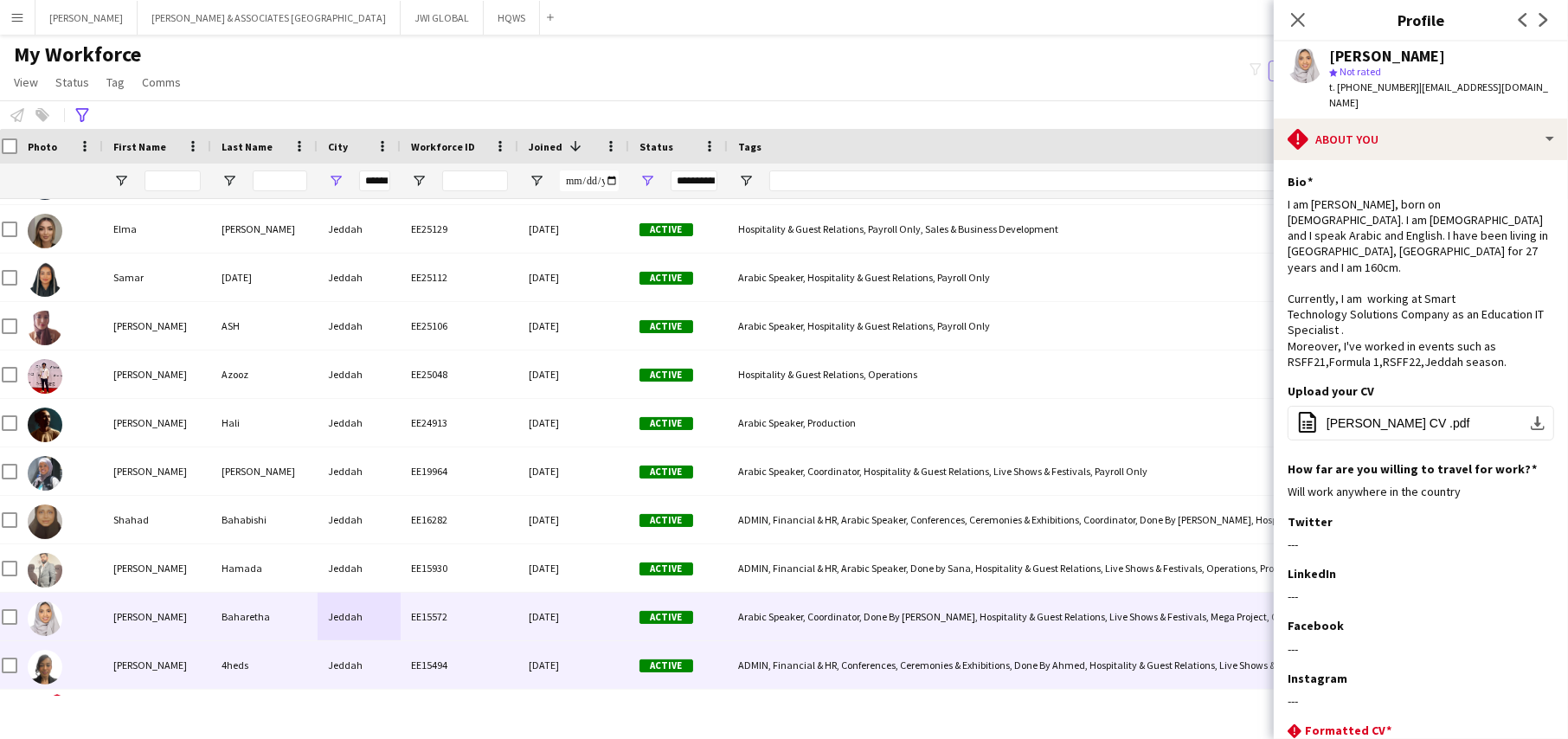
scroll to position [230, 0]
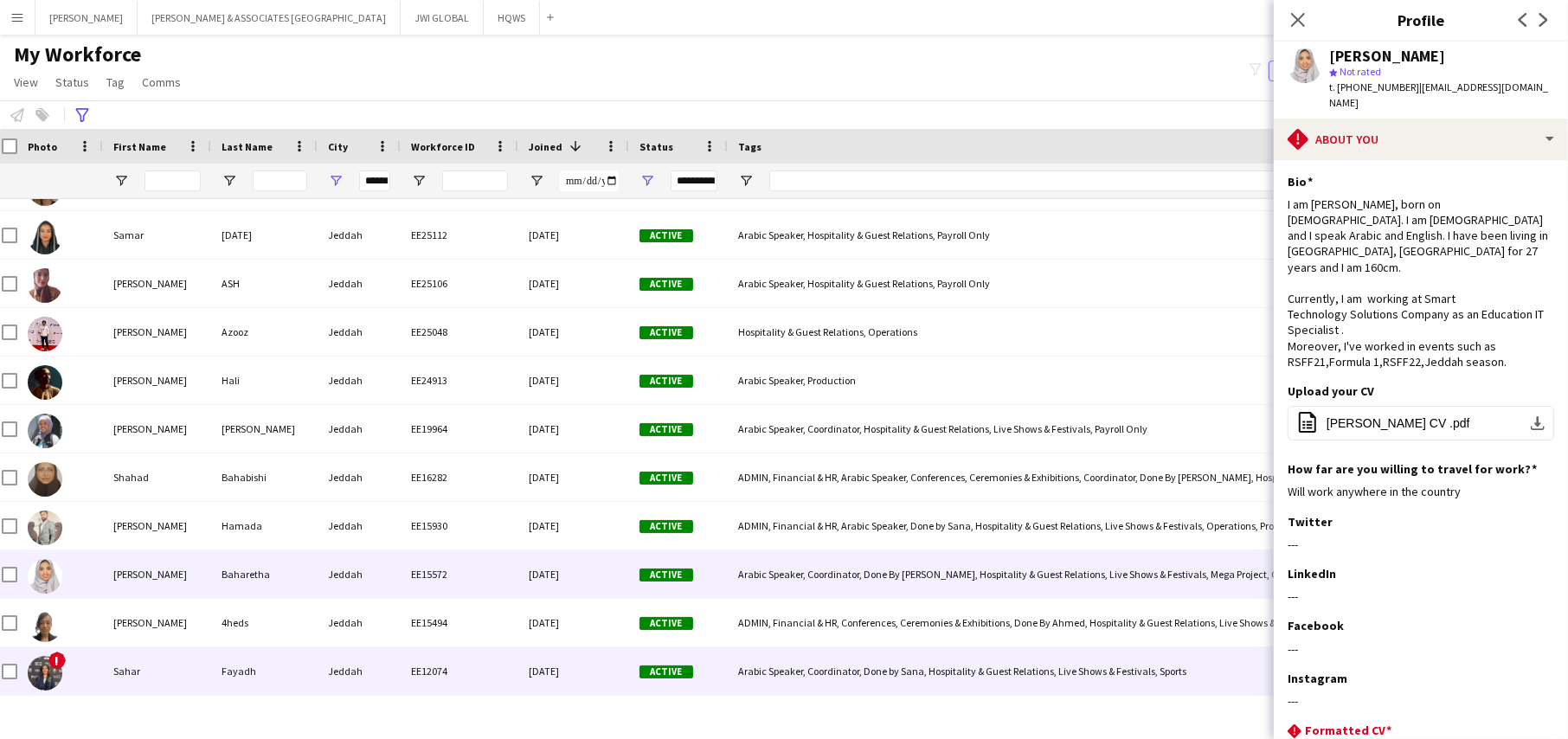
click at [391, 657] on div "Jeddah" at bounding box center [360, 671] width 83 height 48
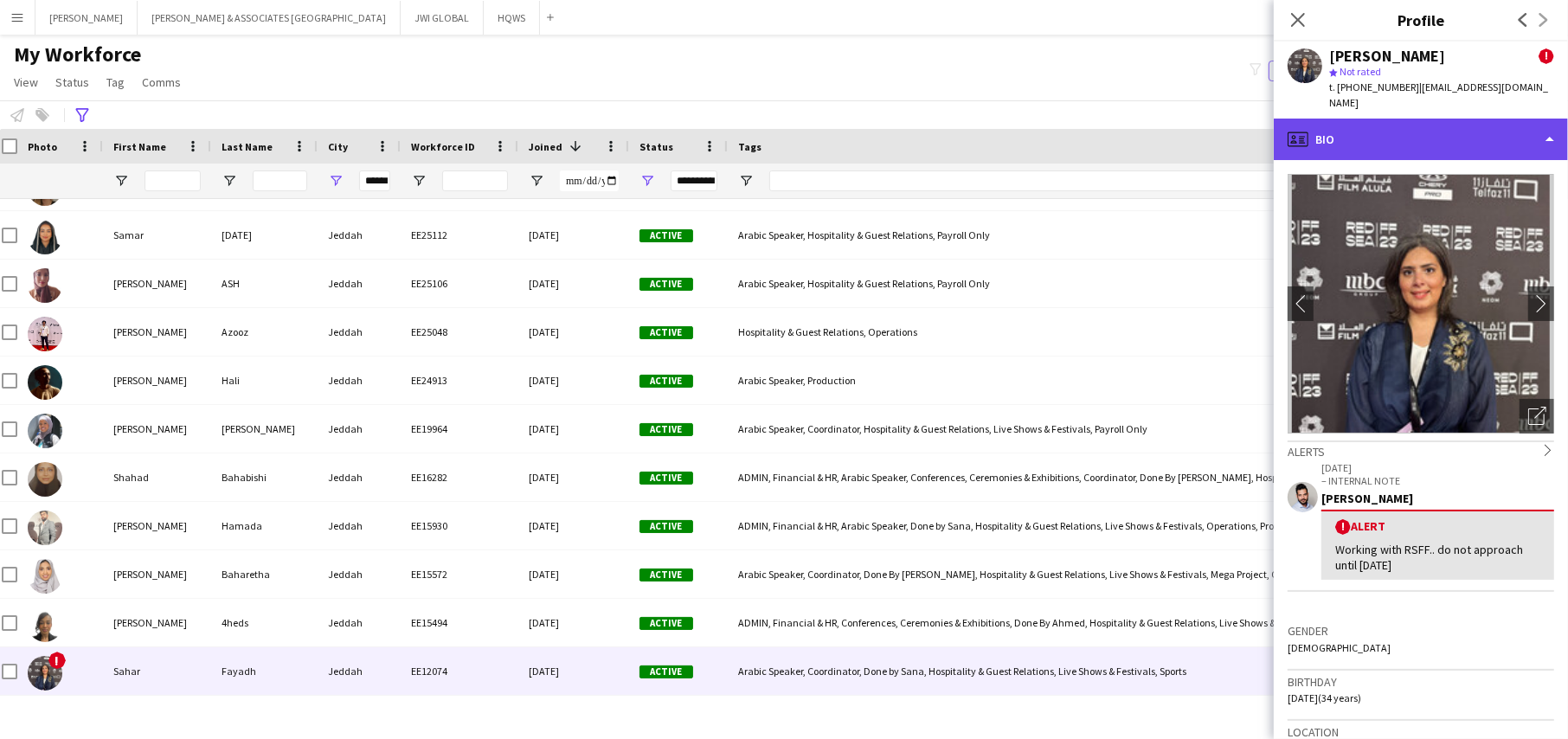
click at [1350, 125] on div "profile Bio" at bounding box center [1420, 140] width 294 height 42
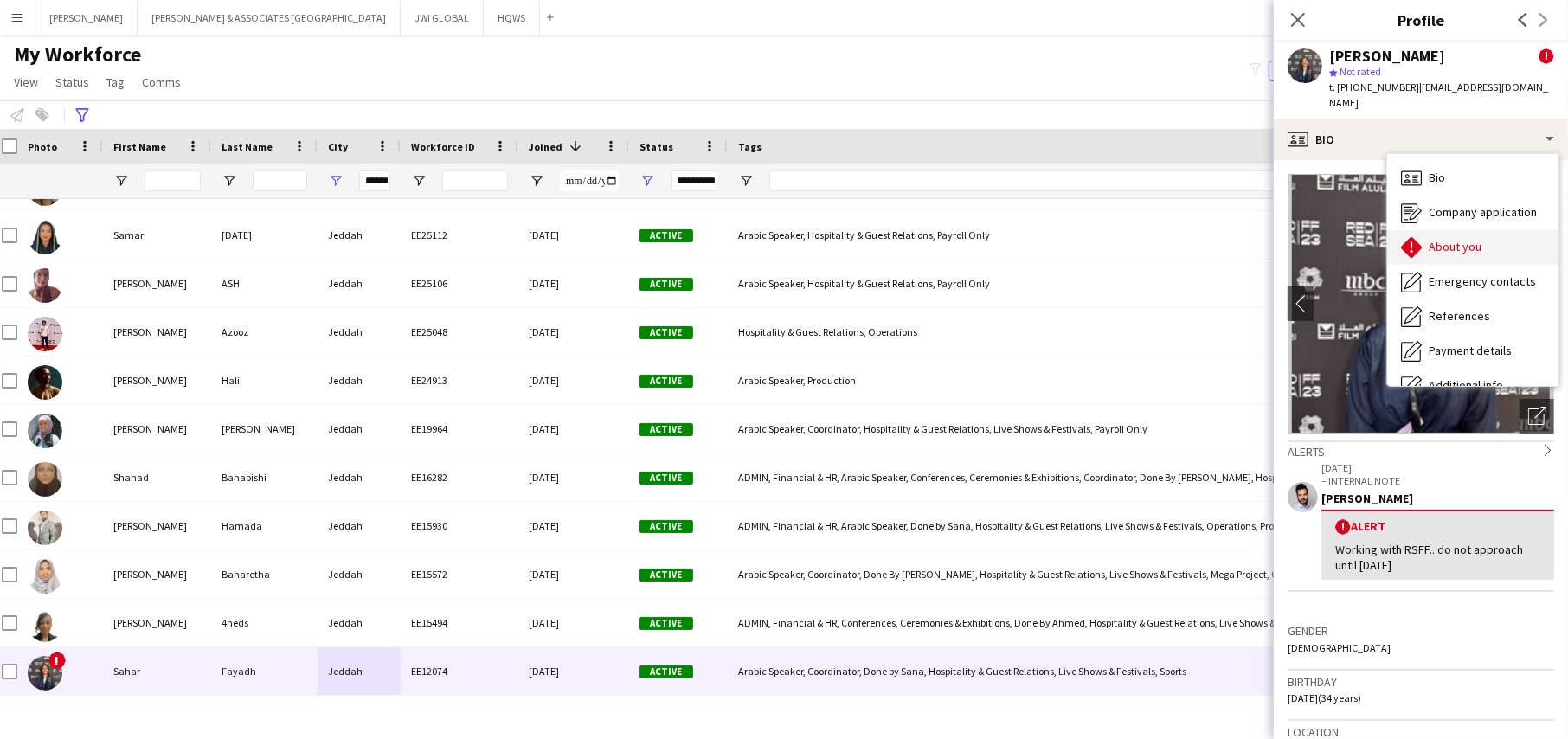
click at [1435, 239] on span "About you" at bounding box center [1454, 247] width 52 height 16
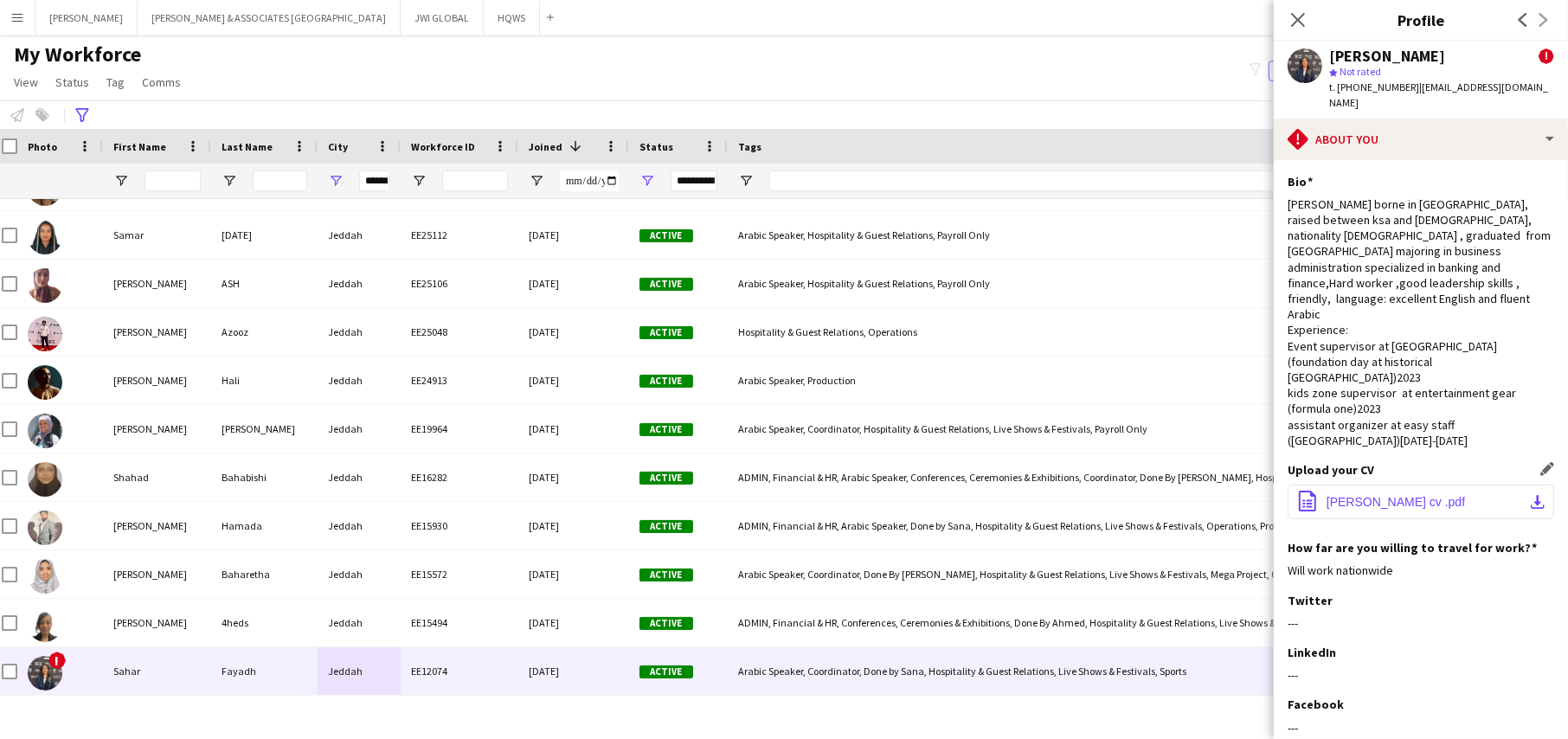
click at [1458, 484] on button "office-file-sheet [PERSON_NAME] cv .pdf download-bottom" at bounding box center [1420, 501] width 266 height 35
